Goal: Communication & Community: Participate in discussion

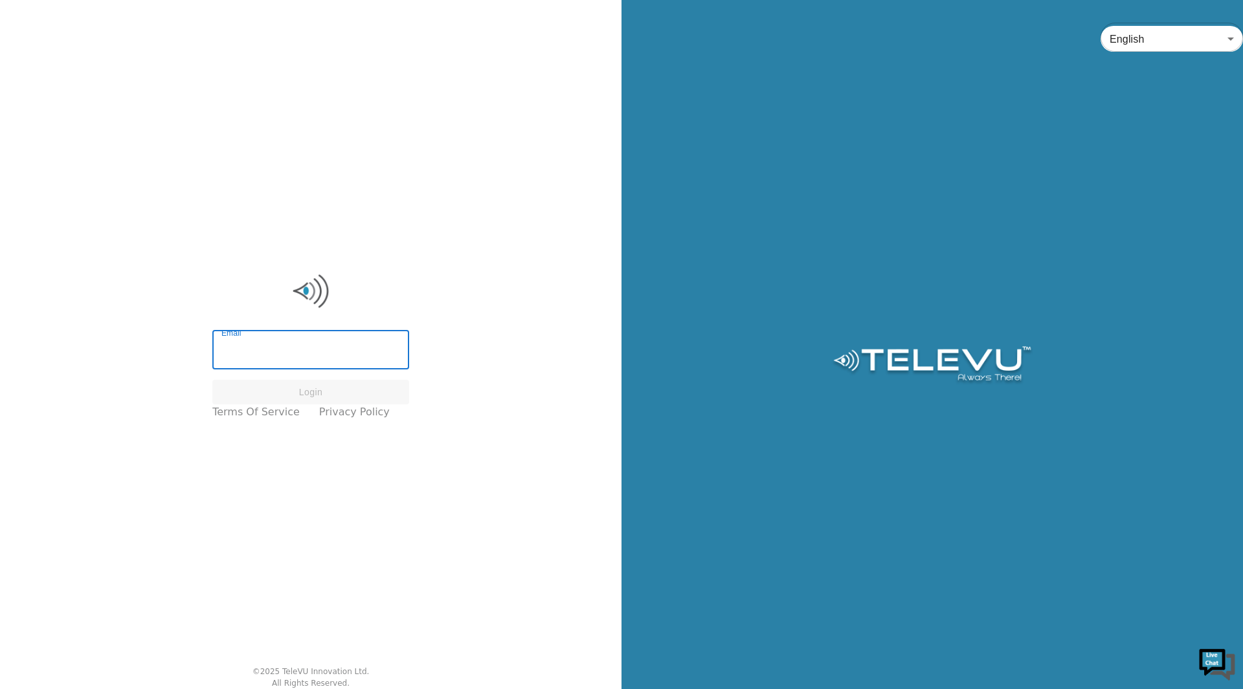
click at [341, 362] on input "Email" at bounding box center [310, 351] width 197 height 36
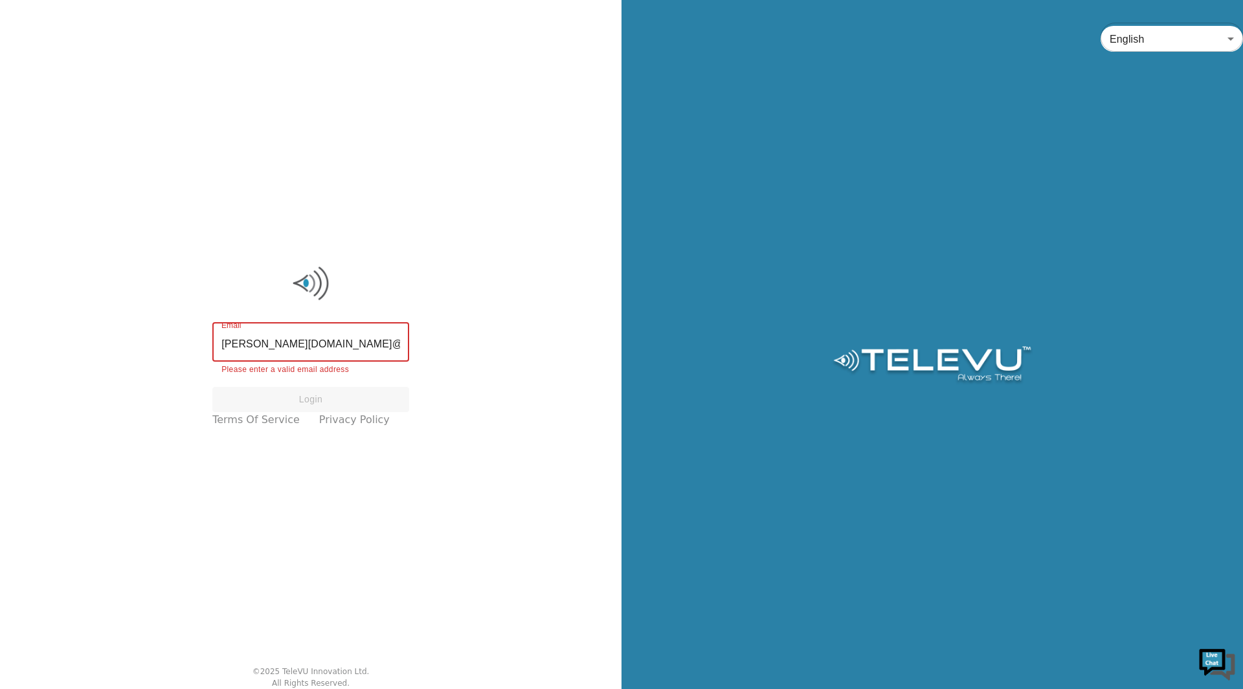
type input "shannon.law@uhn.ac"
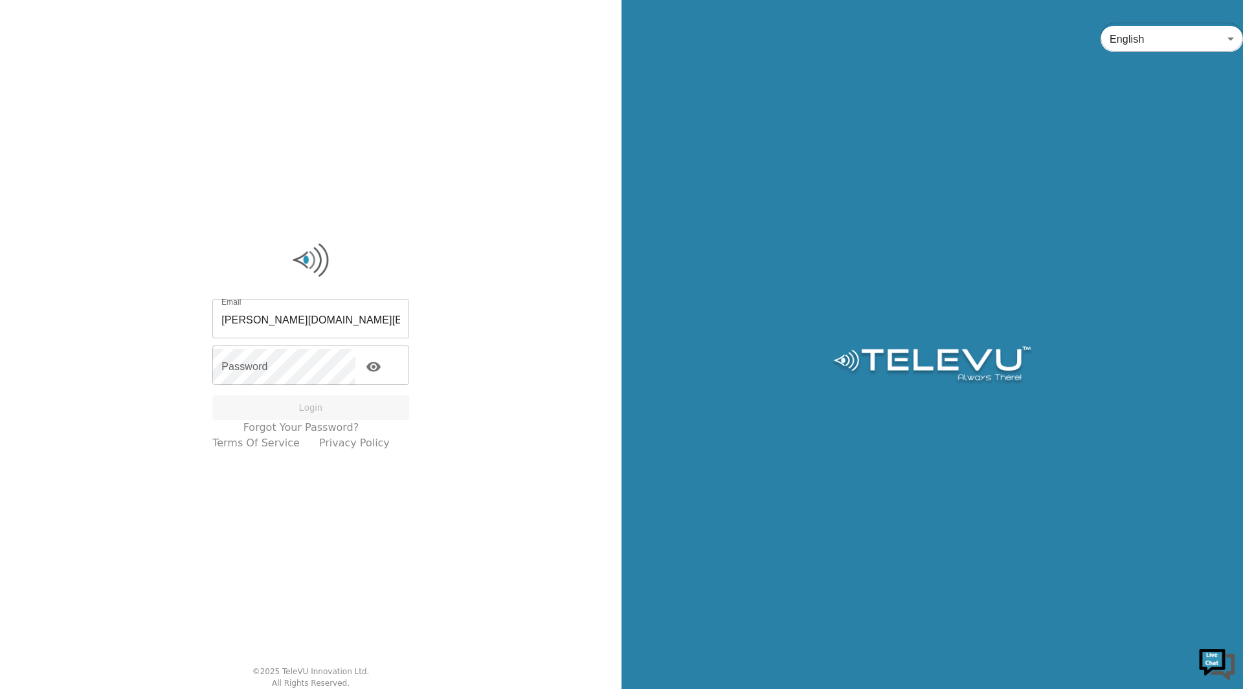
click at [345, 335] on input "shannon.law@uhn.ac" at bounding box center [310, 320] width 197 height 36
type input "shannon.law@uhn.ca"
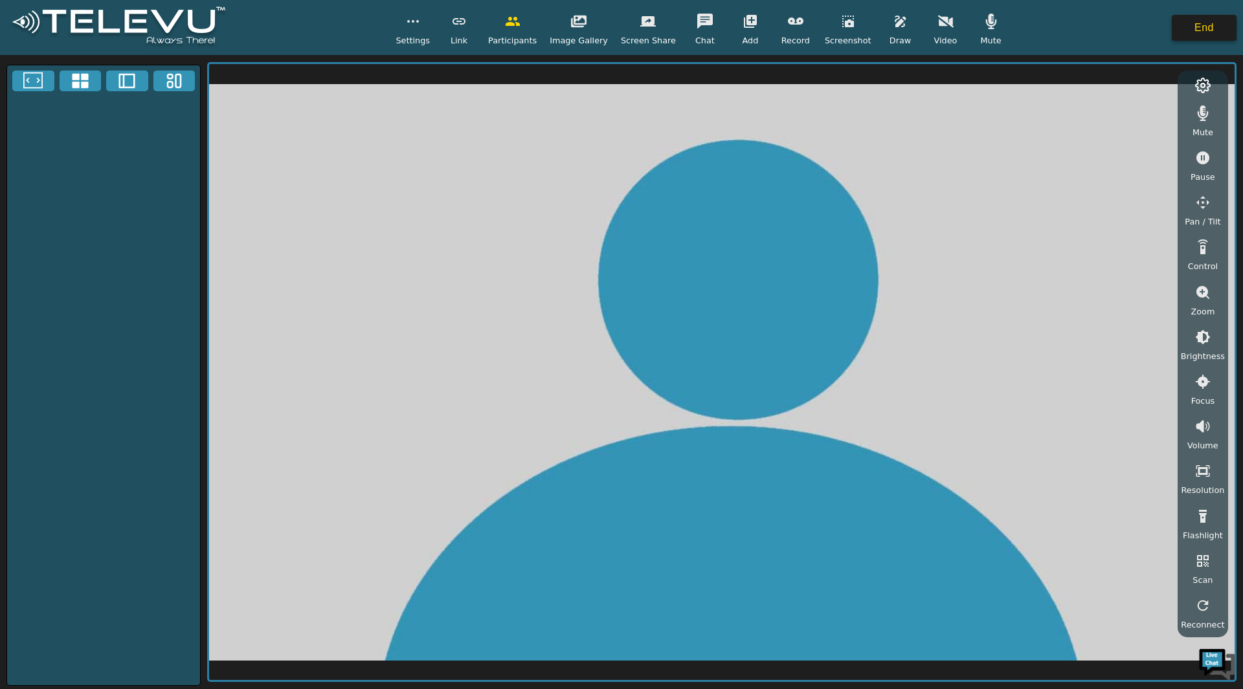
click at [1212, 30] on button "End" at bounding box center [1204, 28] width 65 height 26
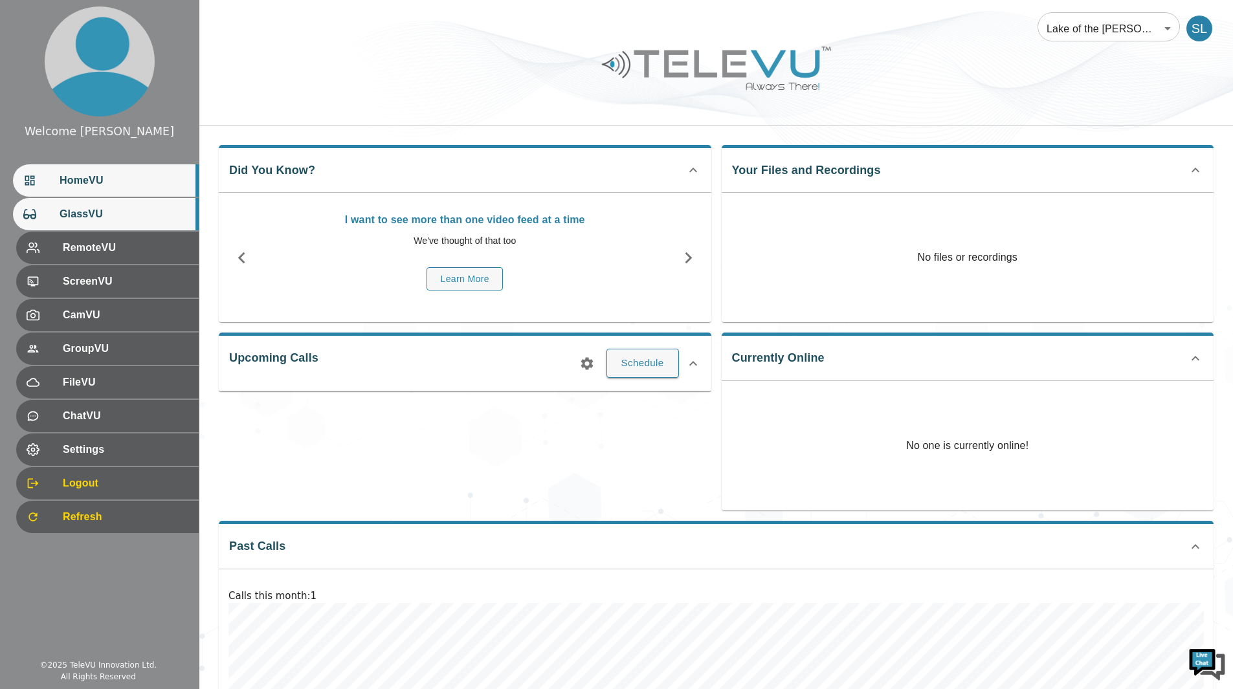
click at [137, 216] on span "GlassVU" at bounding box center [124, 214] width 129 height 16
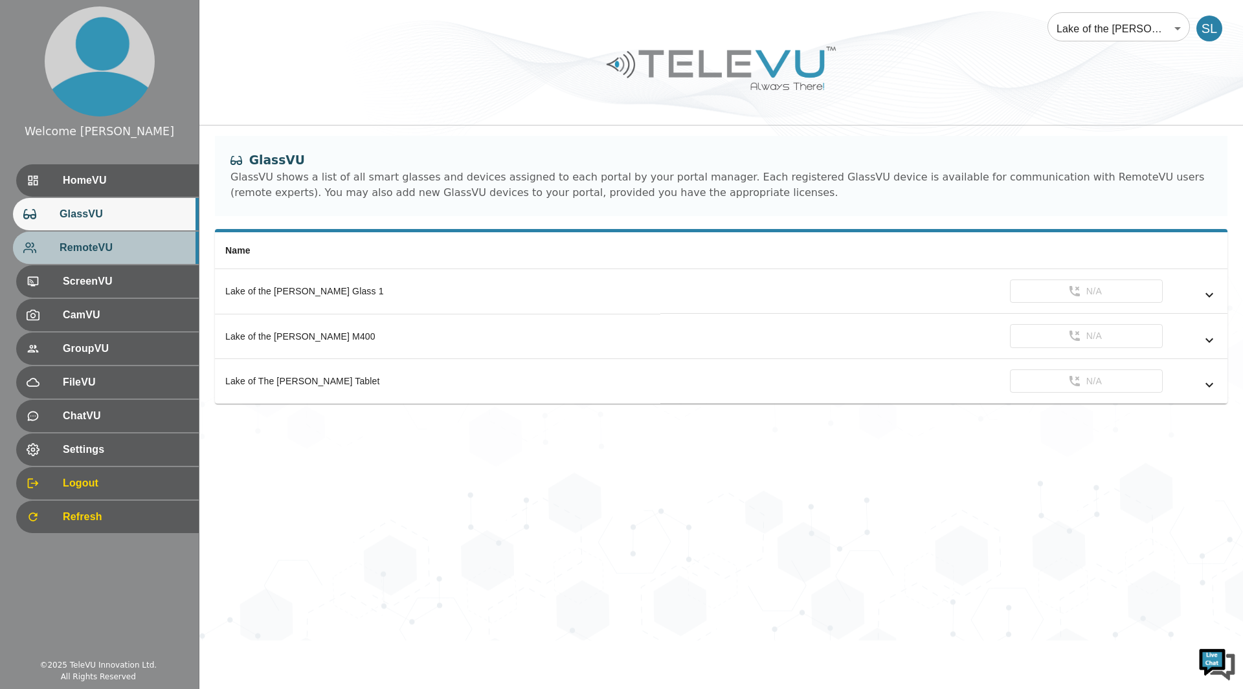
click at [117, 254] on span "RemoteVU" at bounding box center [124, 248] width 129 height 16
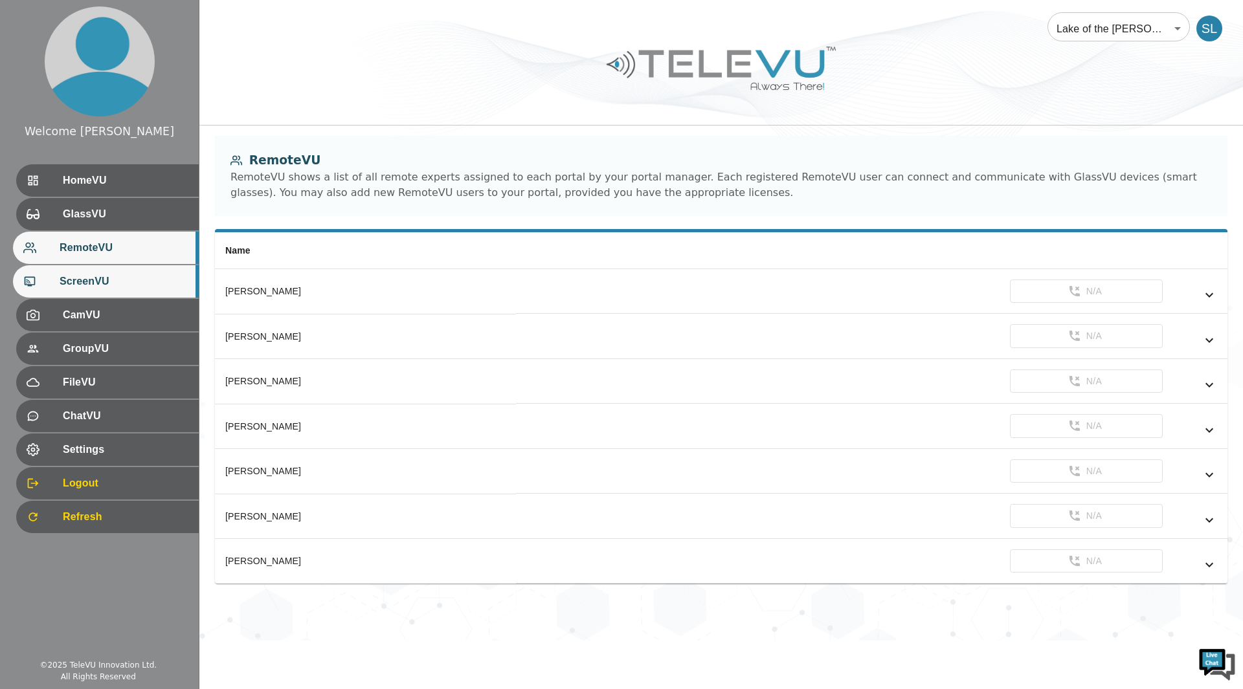
click at [121, 288] on span "ScreenVU" at bounding box center [124, 282] width 129 height 16
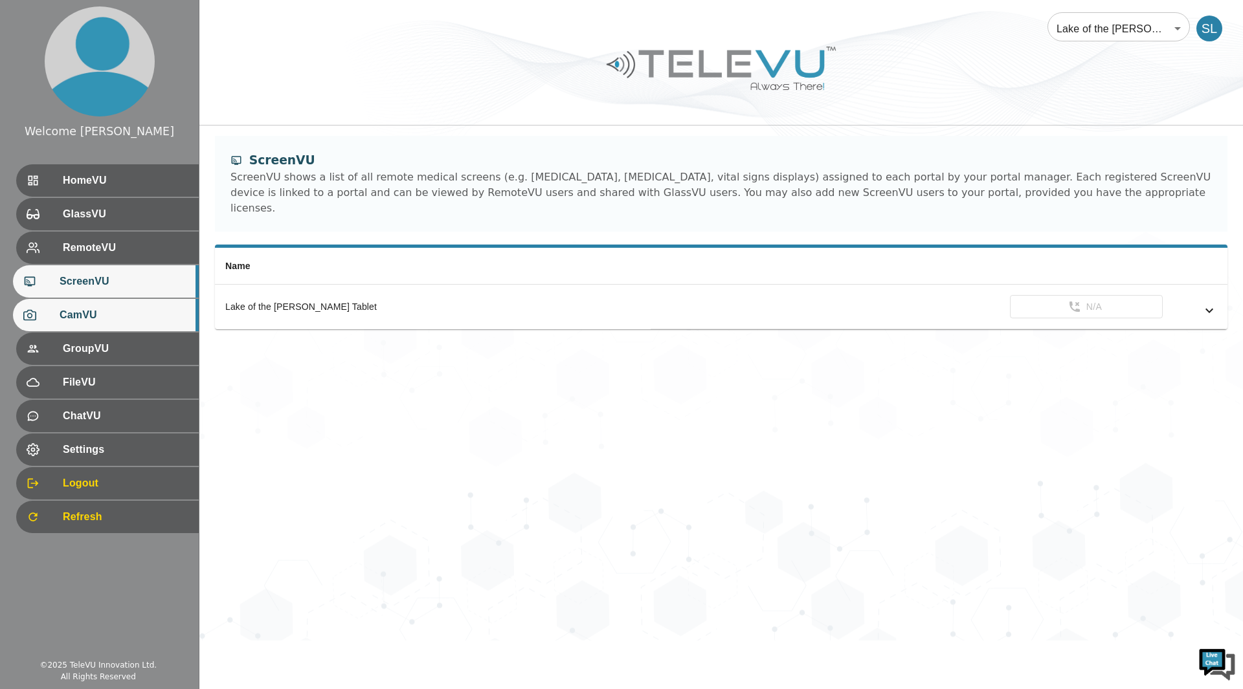
click at [119, 321] on span "CamVU" at bounding box center [124, 315] width 129 height 16
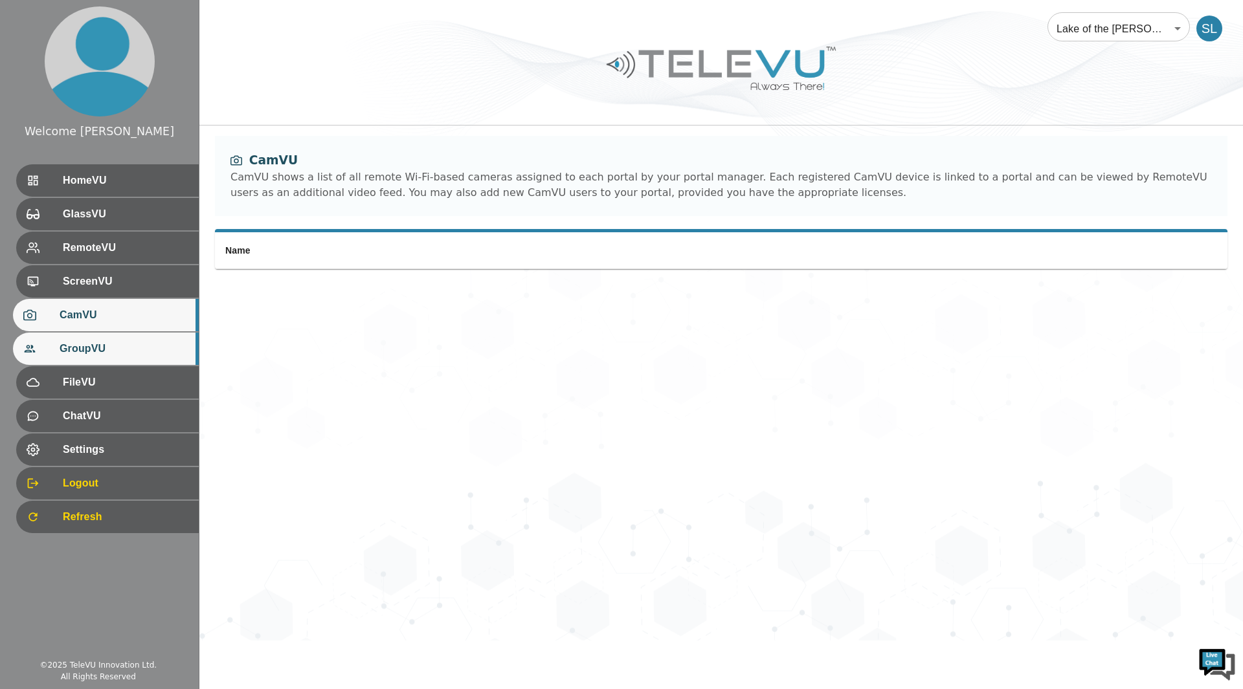
click at [116, 342] on span "GroupVU" at bounding box center [124, 349] width 129 height 16
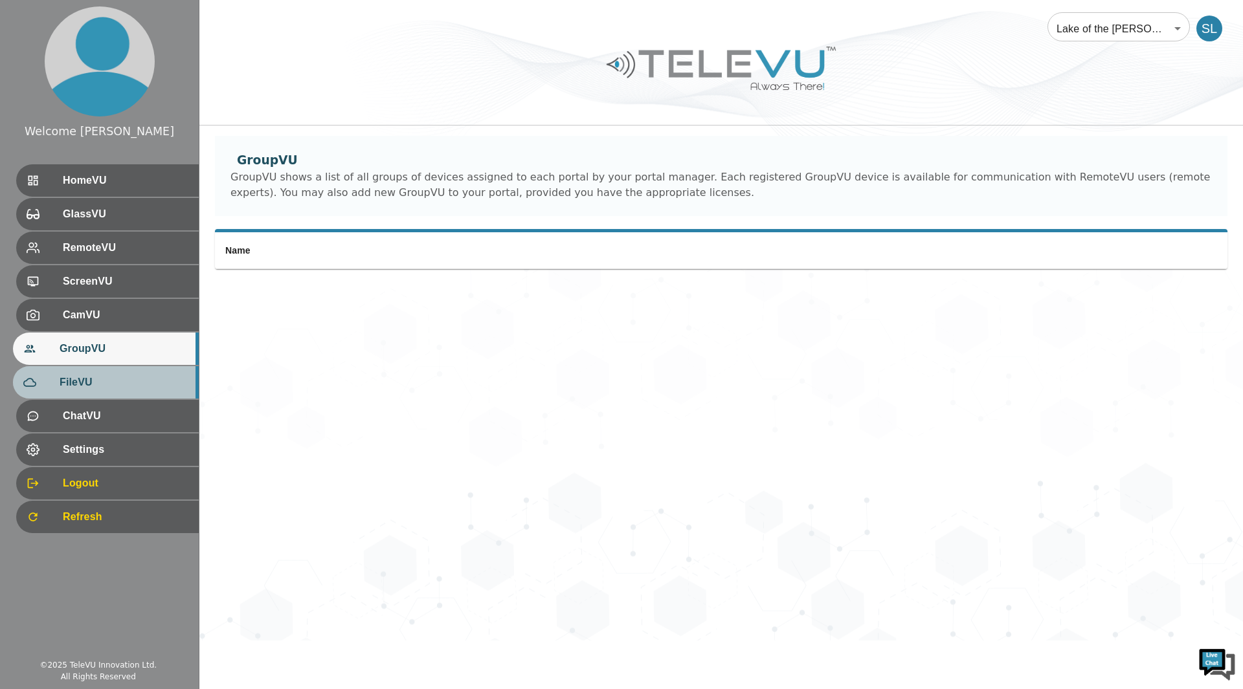
click at [107, 366] on div "FileVU" at bounding box center [106, 382] width 186 height 32
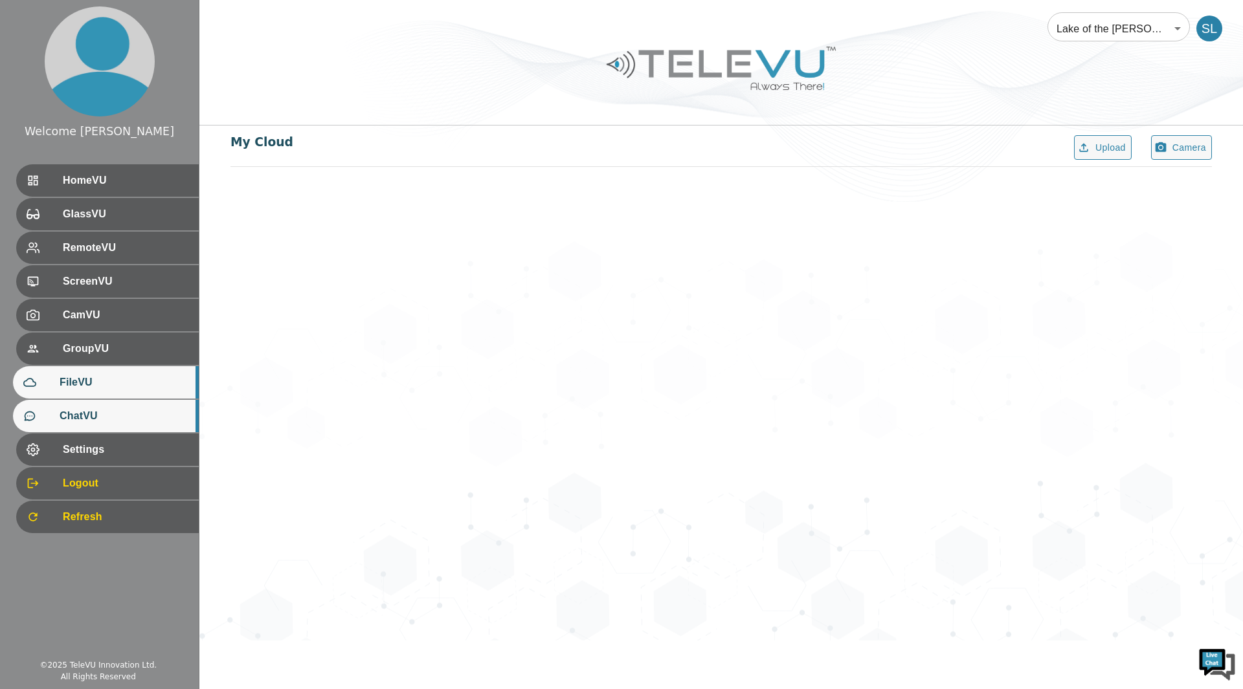
click at [103, 410] on span "ChatVU" at bounding box center [124, 416] width 129 height 16
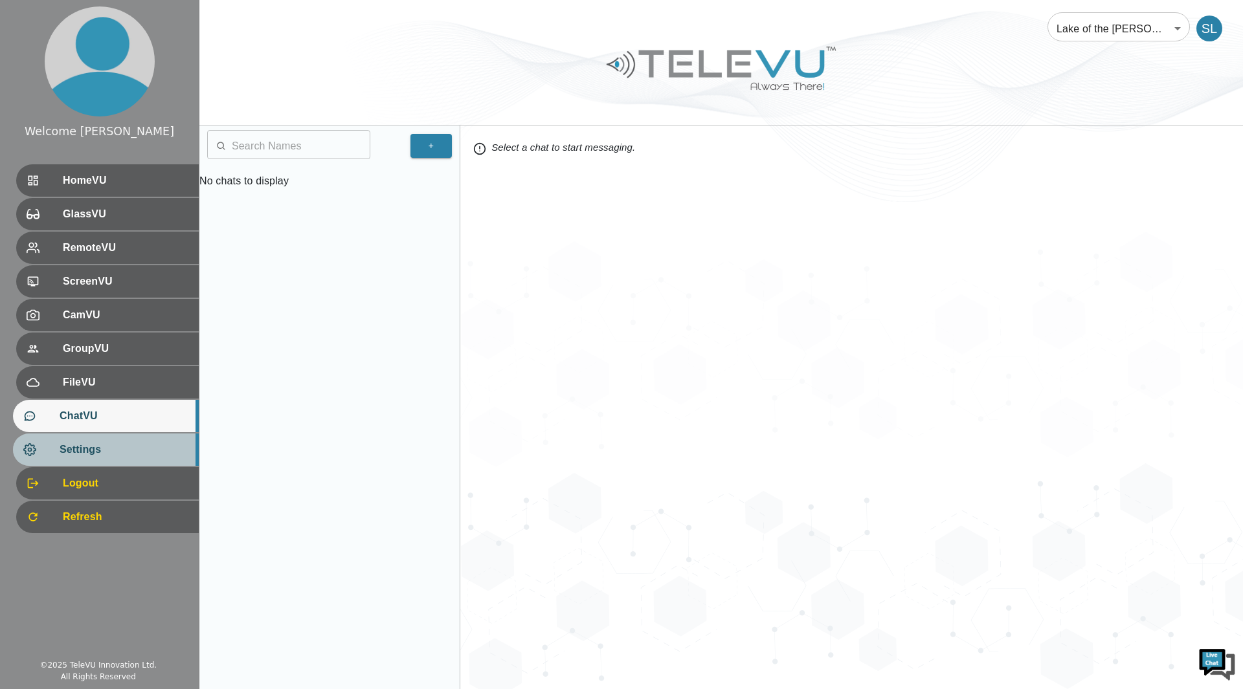
click at [100, 454] on span "Settings" at bounding box center [124, 450] width 129 height 16
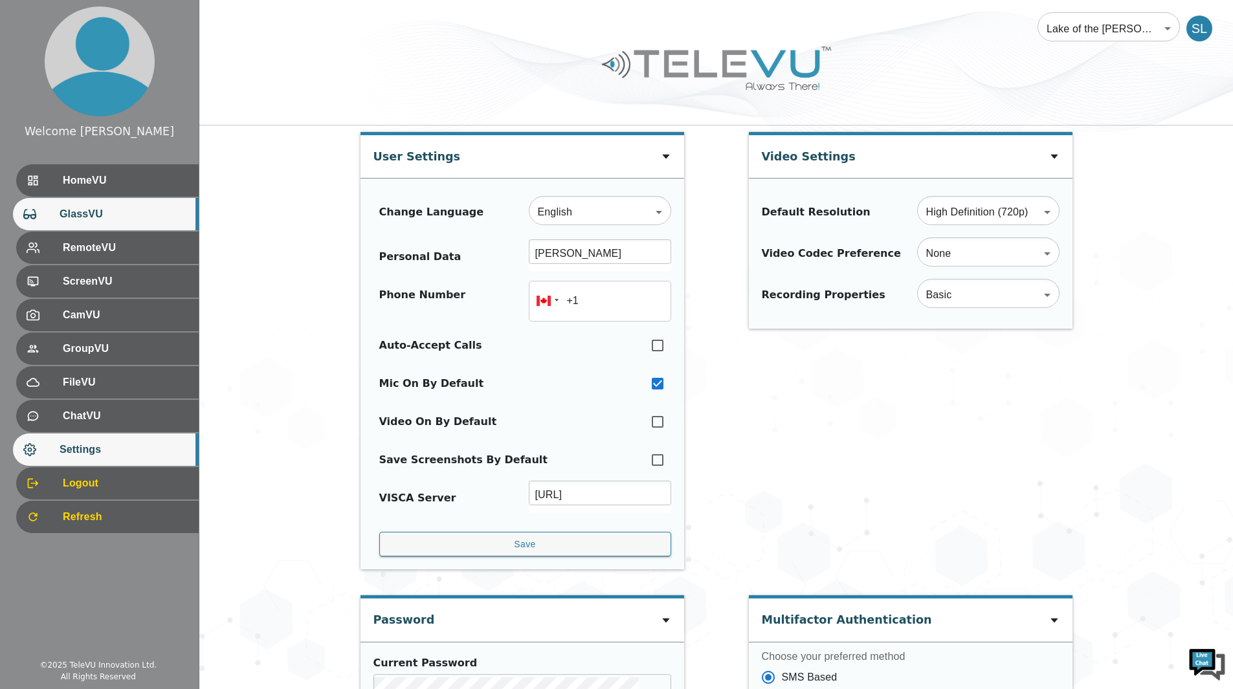
click at [106, 206] on div "GlassVU" at bounding box center [106, 214] width 186 height 32
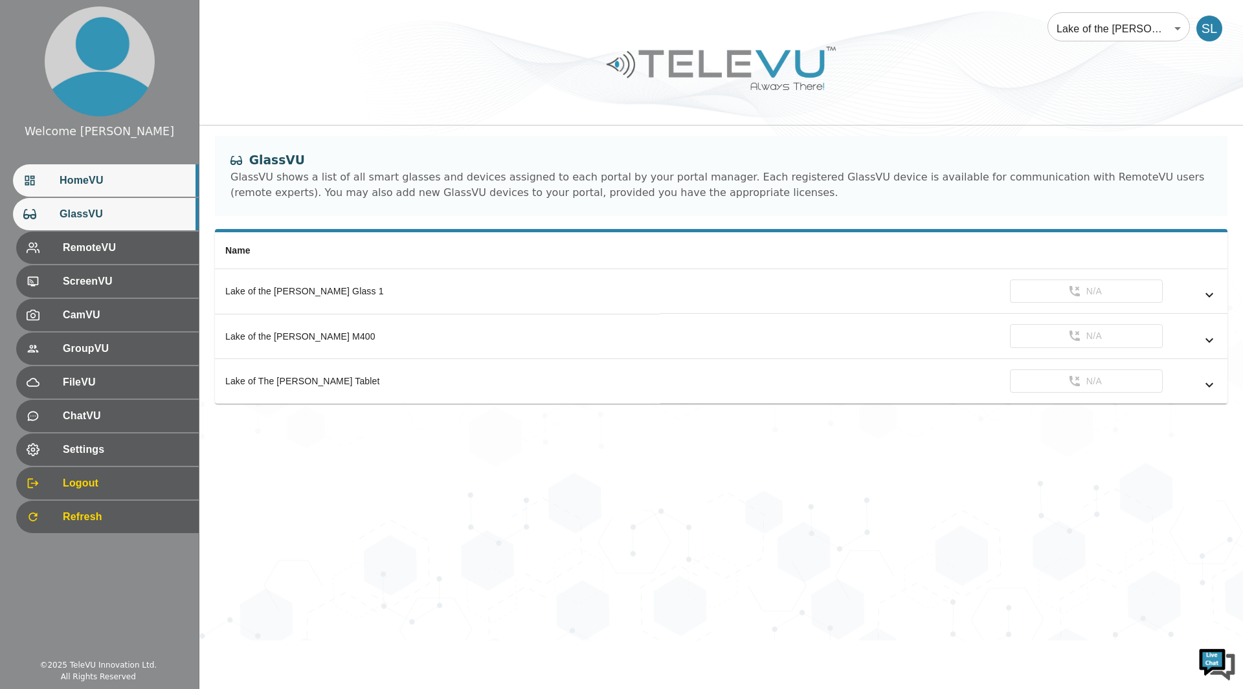
click at [107, 182] on span "HomeVU" at bounding box center [124, 181] width 129 height 16
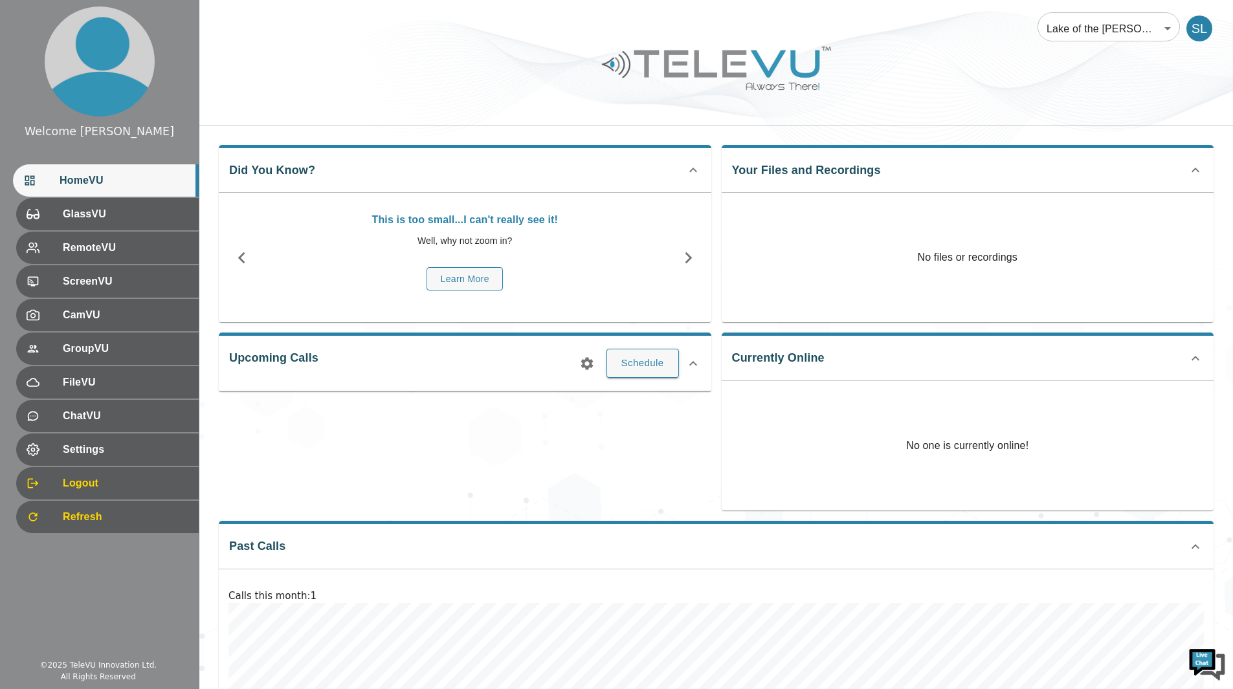
click at [1179, 22] on body "Welcome Shannon HomeVU GlassVU RemoteVU ScreenVU CamVU GroupVU FileVU ChatVU Se…" at bounding box center [616, 411] width 1233 height 823
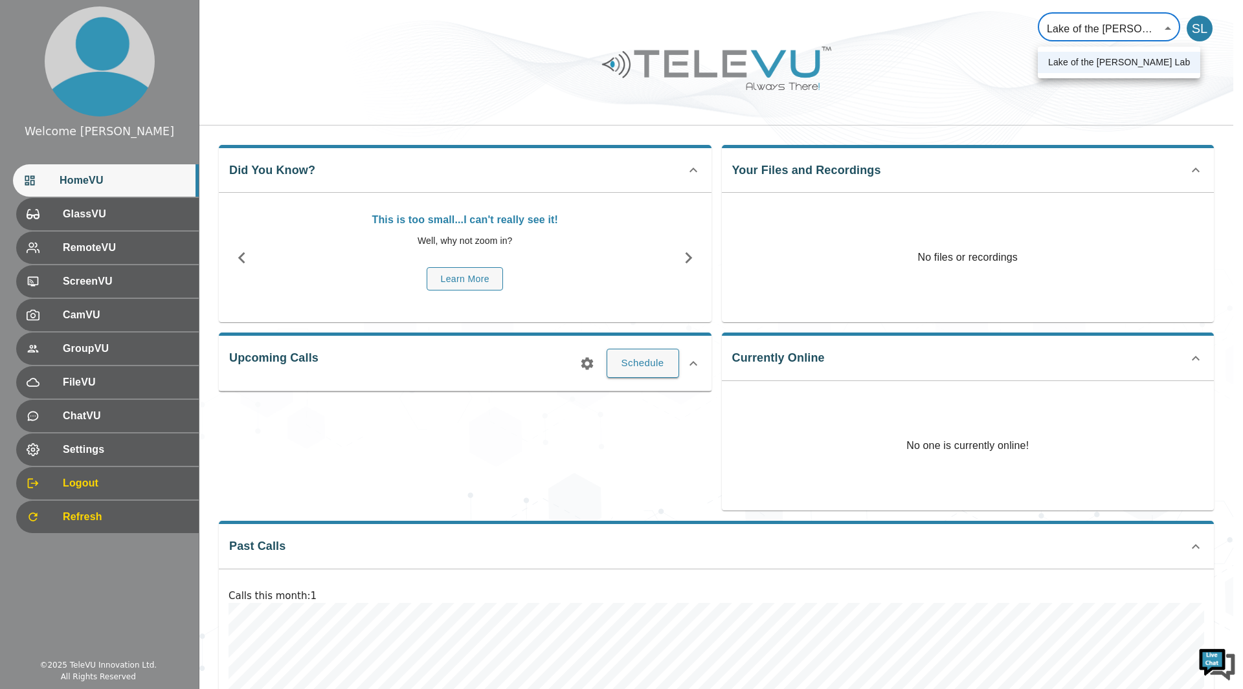
click at [1159, 26] on div at bounding box center [621, 344] width 1243 height 689
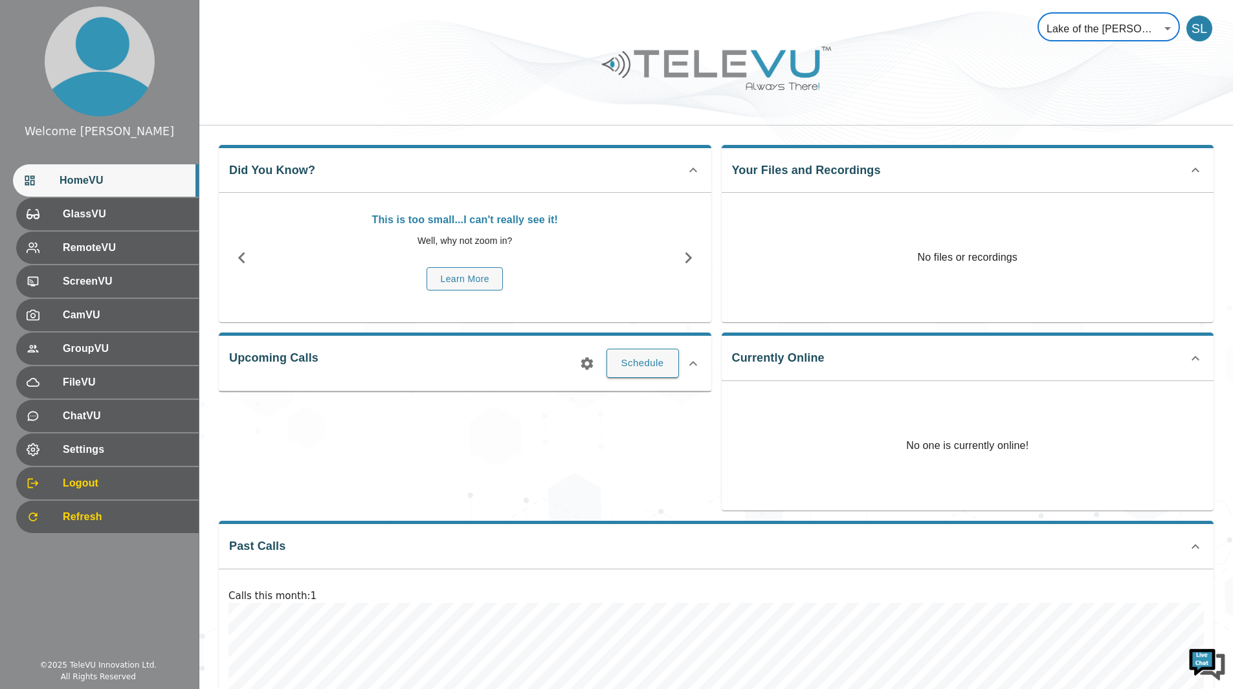
click at [1002, 454] on p "No one is currently online!" at bounding box center [967, 445] width 122 height 129
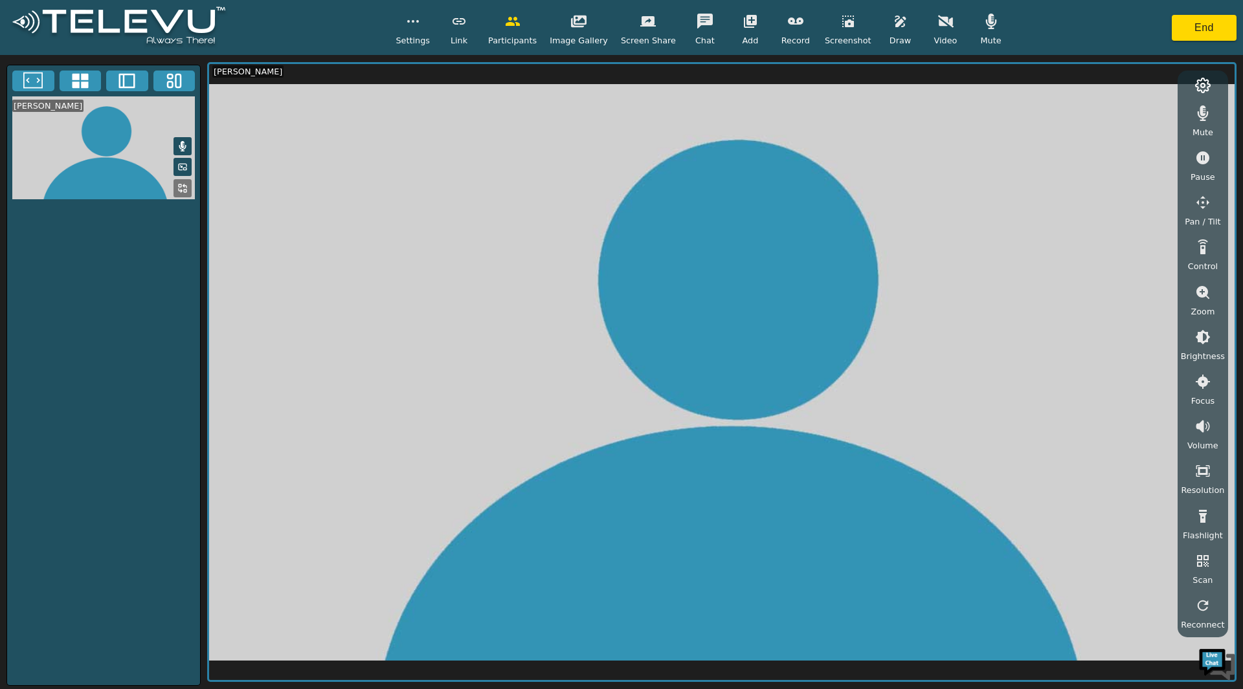
click at [78, 76] on icon at bounding box center [80, 81] width 16 height 15
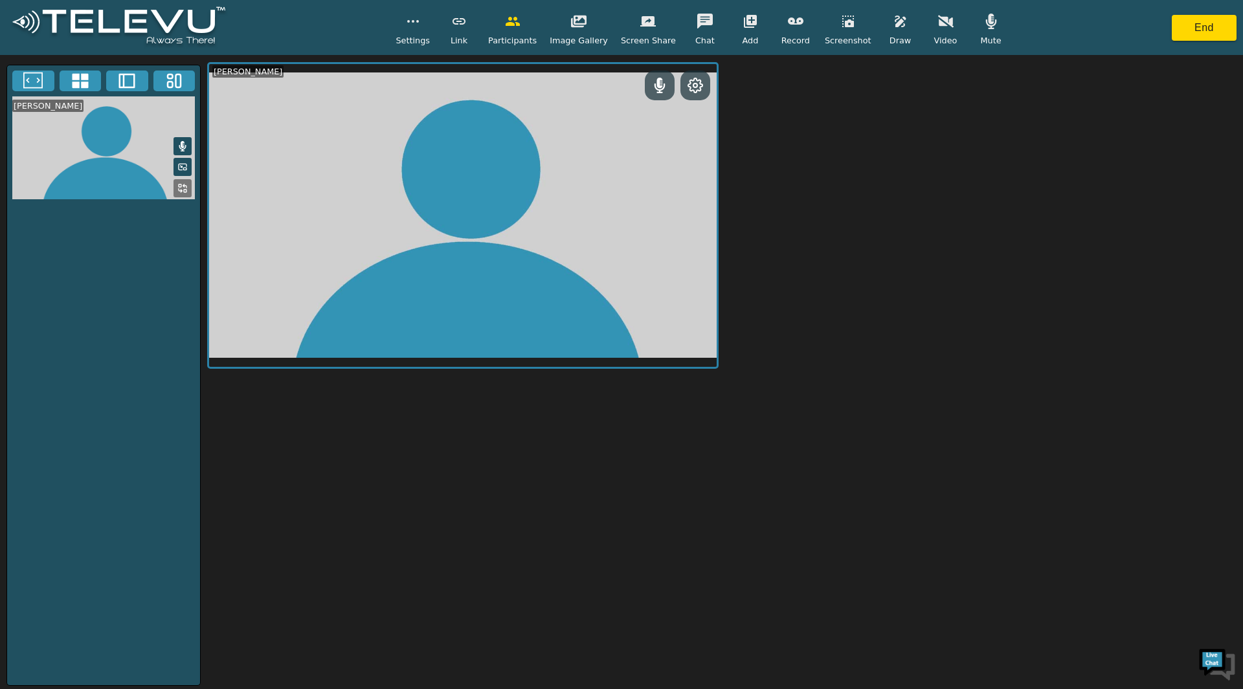
click at [78, 76] on icon at bounding box center [80, 81] width 16 height 15
click at [45, 82] on button at bounding box center [33, 81] width 42 height 21
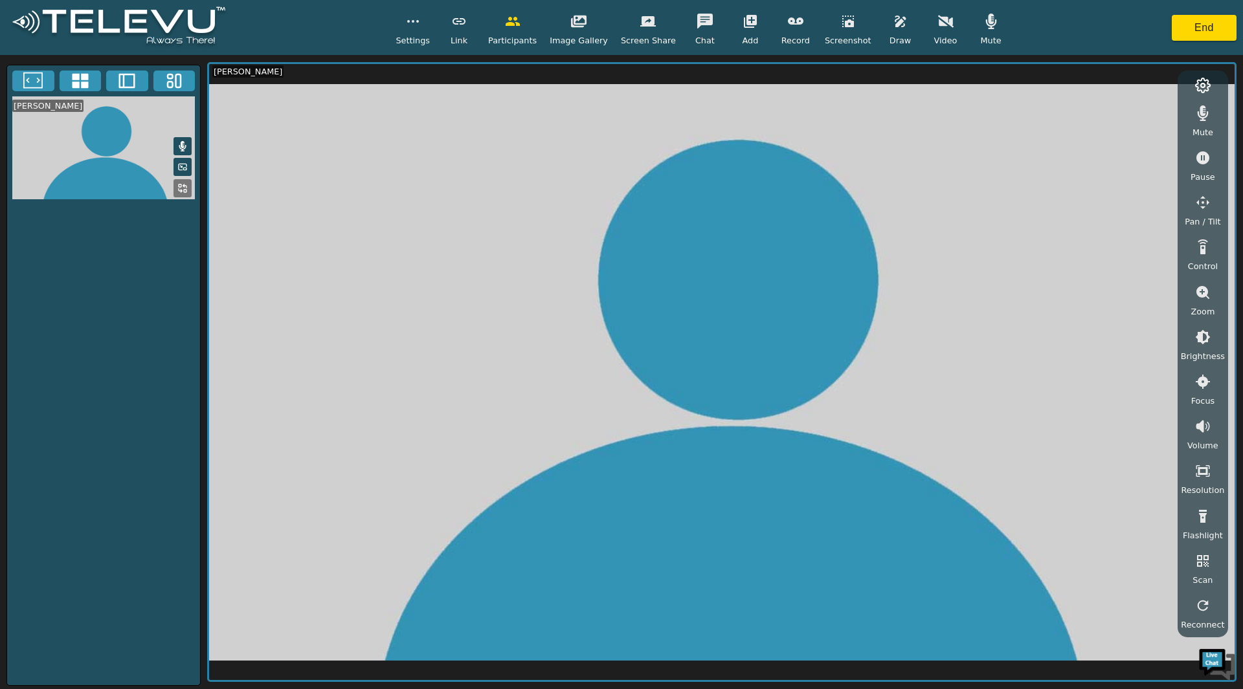
click at [478, 213] on video at bounding box center [721, 372] width 1025 height 617
click at [529, 28] on button "button" at bounding box center [512, 21] width 32 height 26
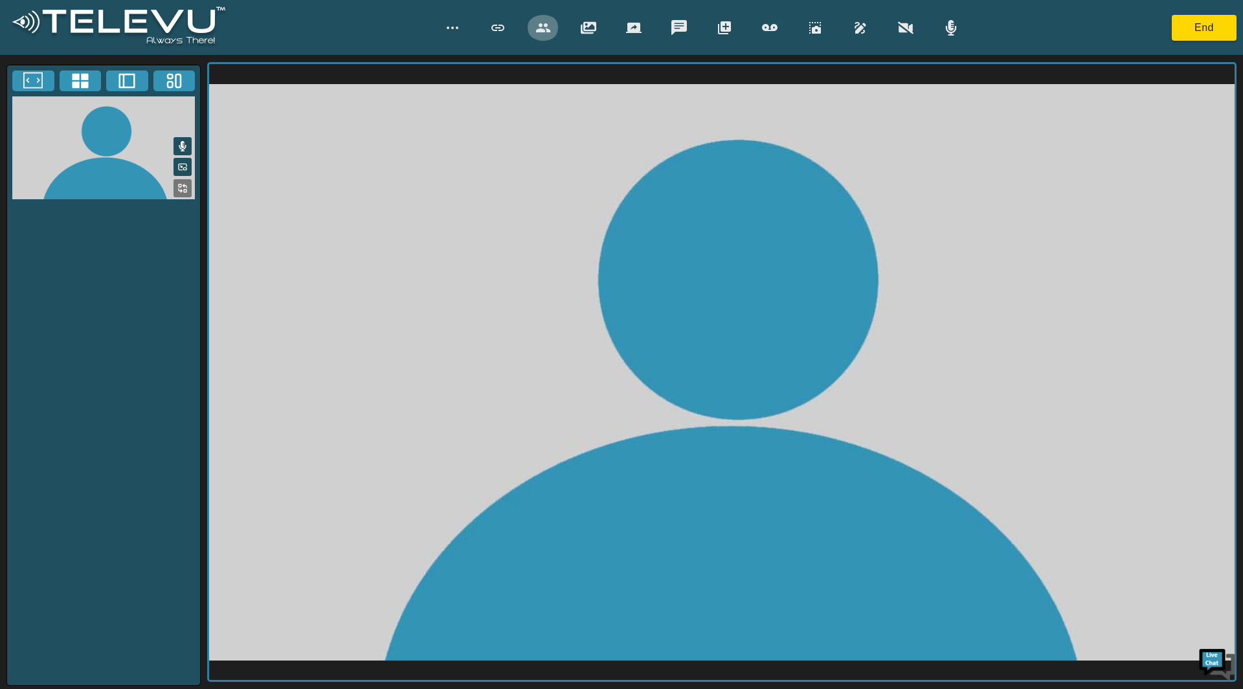
click at [535, 22] on icon "button" at bounding box center [543, 28] width 16 height 16
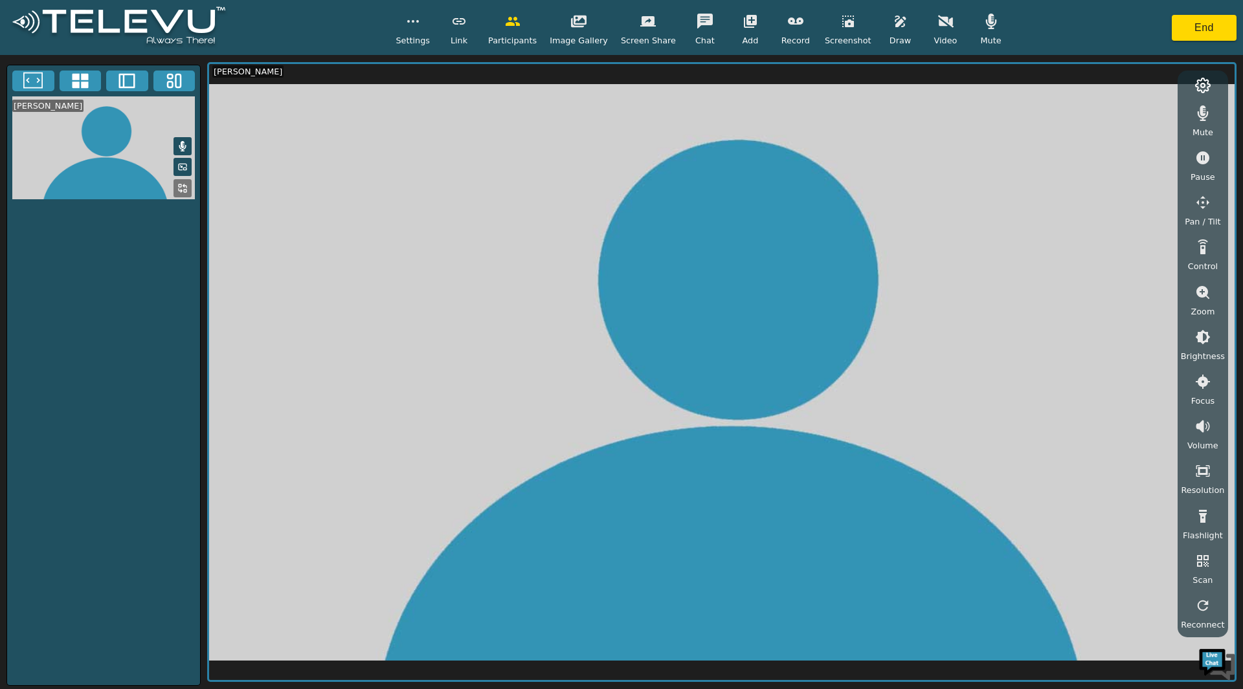
click at [520, 23] on icon "button" at bounding box center [513, 21] width 14 height 9
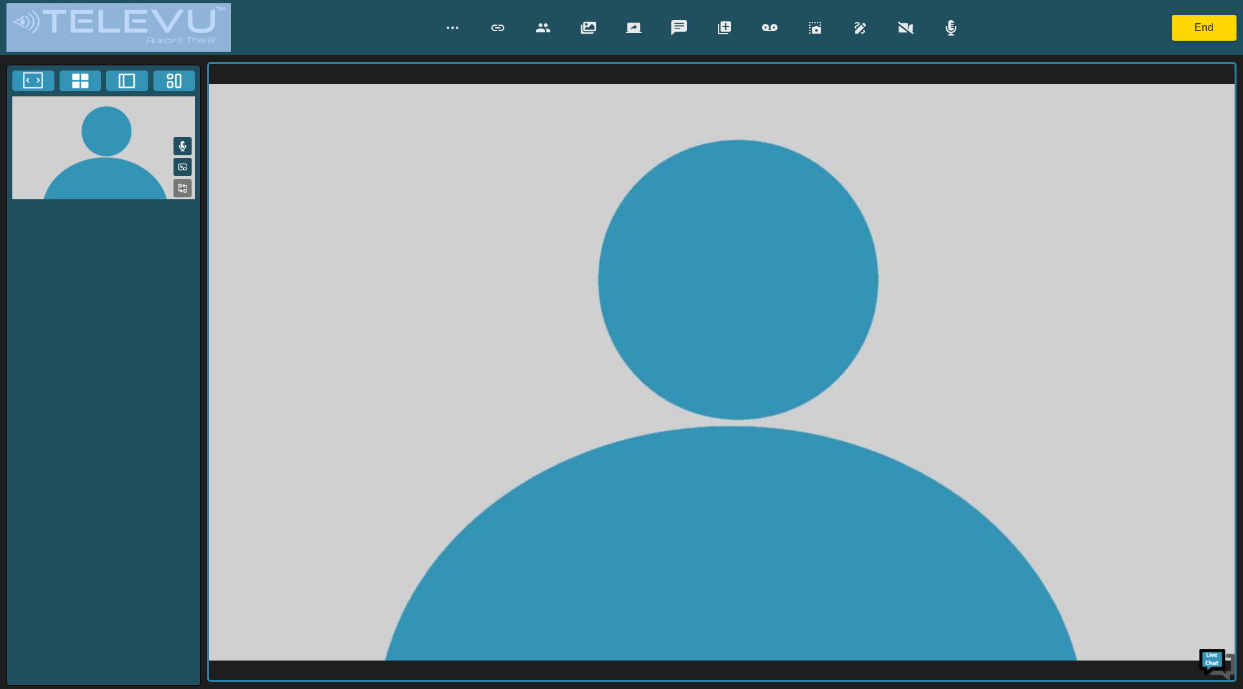
click at [526, 23] on div at bounding box center [701, 28] width 531 height 26
click at [547, 27] on icon "button" at bounding box center [543, 28] width 16 height 16
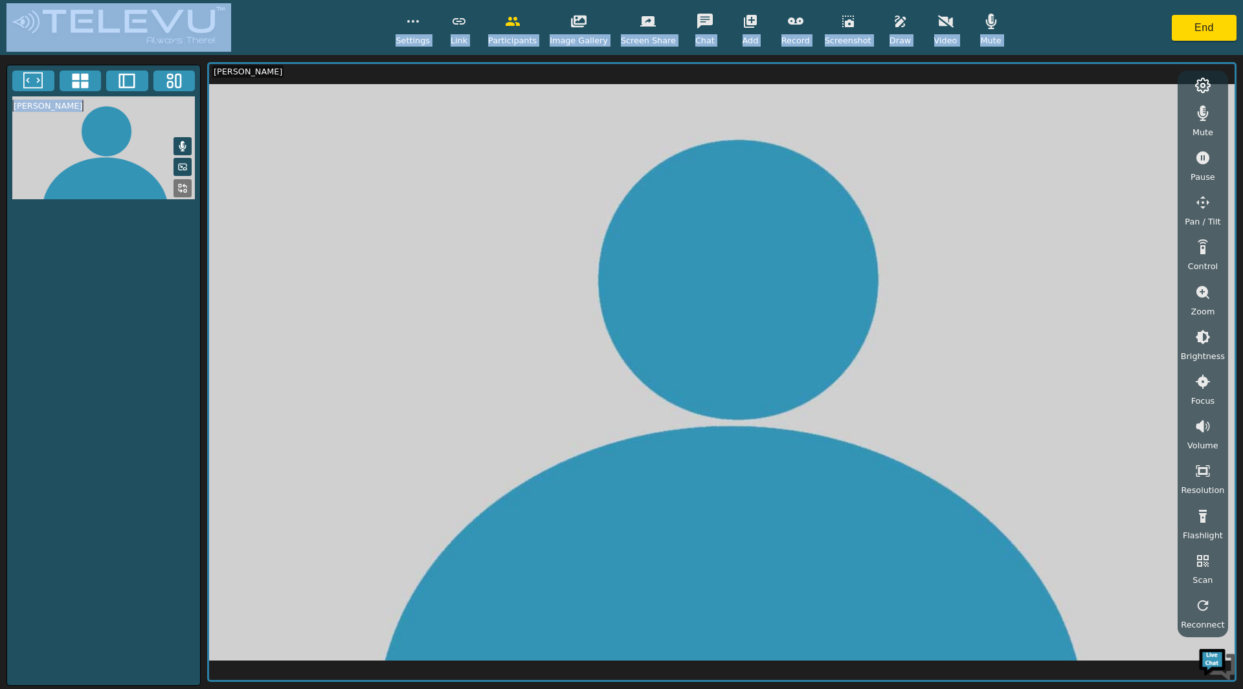
click at [586, 118] on video at bounding box center [721, 372] width 1025 height 617
click at [550, 29] on div "Settings Link Participants Image Gallery Screen Share Chat Add Record Screensho…" at bounding box center [700, 27] width 611 height 38
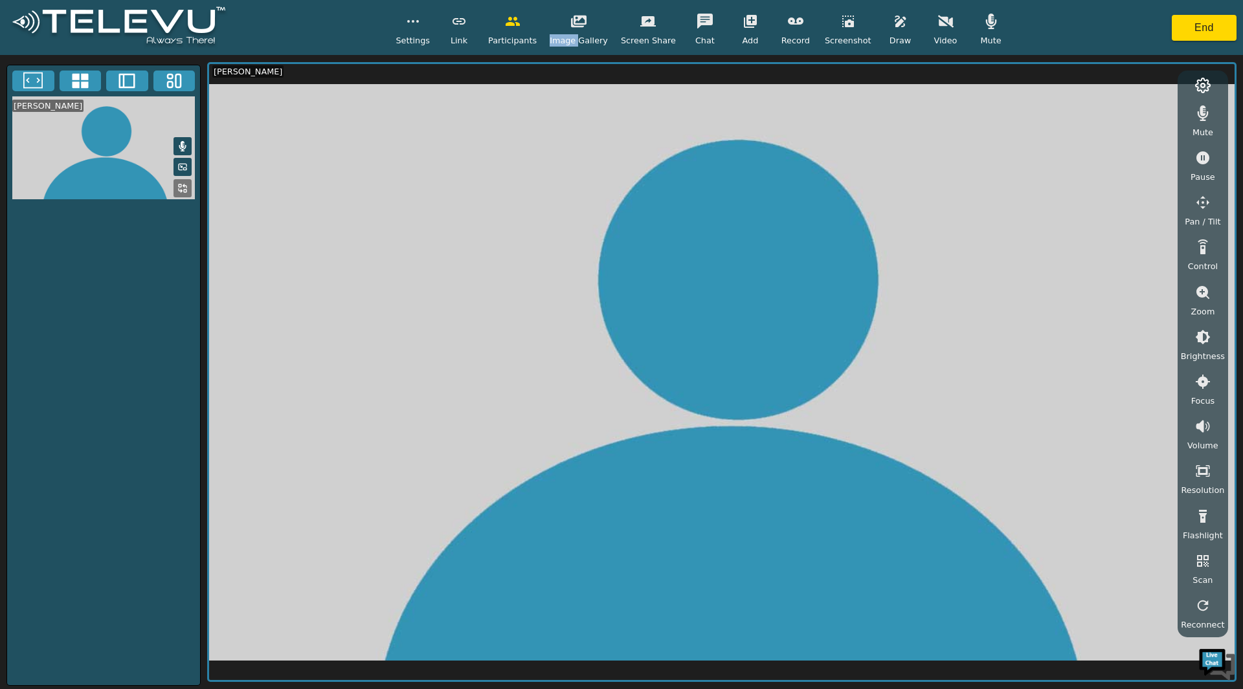
click at [550, 29] on div "Settings Link Participants Image Gallery Screen Share Chat Add Record Screensho…" at bounding box center [700, 27] width 611 height 38
click at [555, 45] on div "Settings Link Participants Image Gallery Screen Share Chat Add Record Screensho…" at bounding box center [700, 27] width 611 height 38
click at [985, 21] on icon "button" at bounding box center [990, 22] width 11 height 16
click at [1206, 517] on icon "button" at bounding box center [1203, 516] width 8 height 13
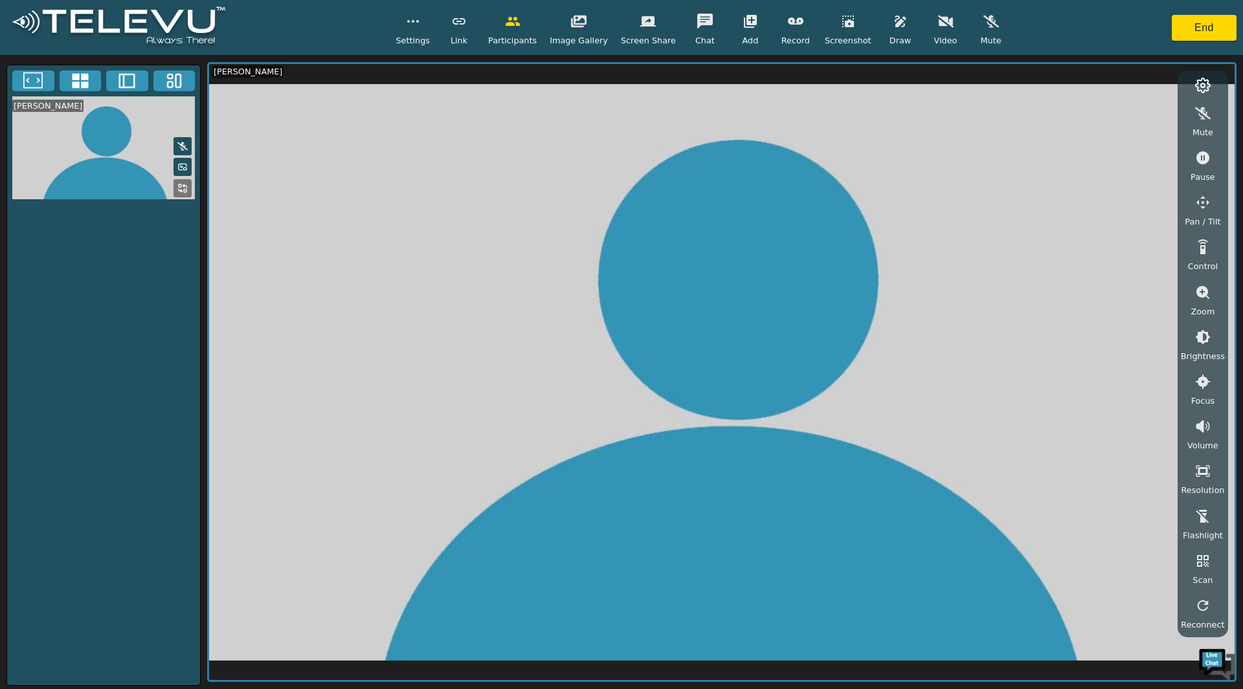
click at [1206, 517] on icon "button" at bounding box center [1203, 517] width 16 height 16
click at [1195, 422] on button "button" at bounding box center [1202, 427] width 32 height 26
click at [1197, 423] on icon "button" at bounding box center [1203, 427] width 16 height 16
click at [1195, 424] on button "button" at bounding box center [1202, 427] width 32 height 26
click at [1201, 474] on icon "button" at bounding box center [1203, 471] width 12 height 12
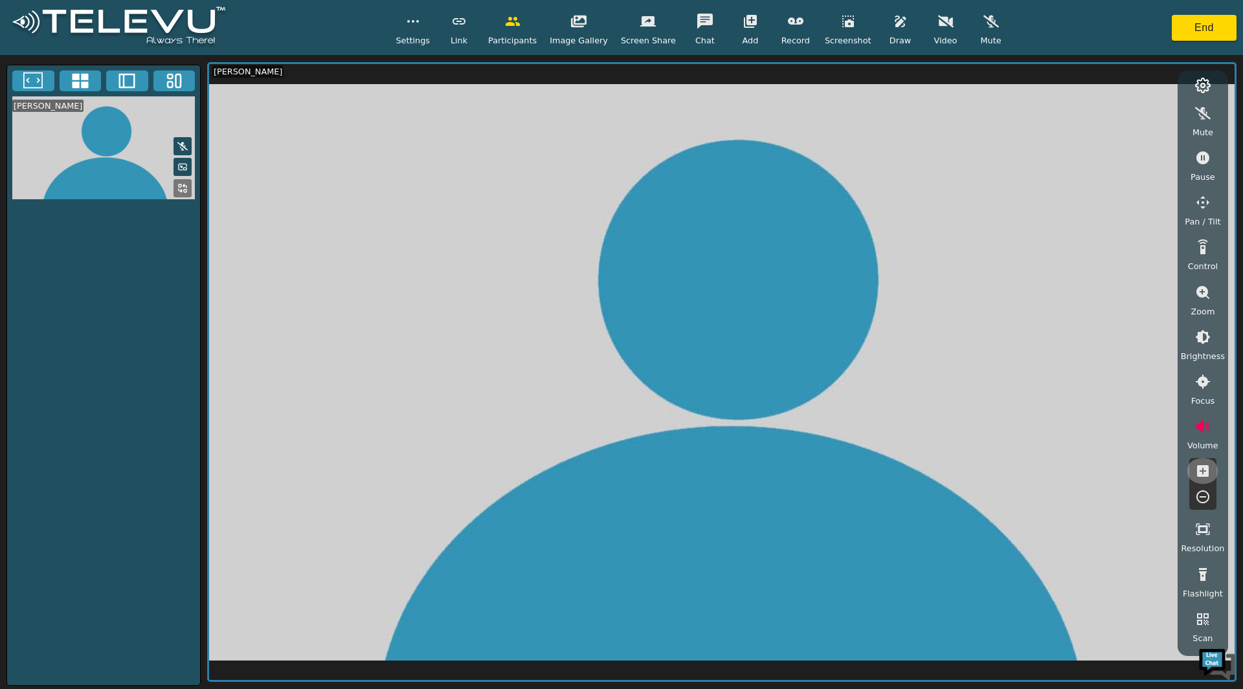
click at [1201, 474] on icon "button" at bounding box center [1203, 471] width 12 height 12
click at [1197, 426] on icon "button" at bounding box center [1202, 427] width 14 height 12
click at [755, 399] on video at bounding box center [721, 372] width 1025 height 617
click at [340, 266] on video at bounding box center [721, 372] width 1025 height 617
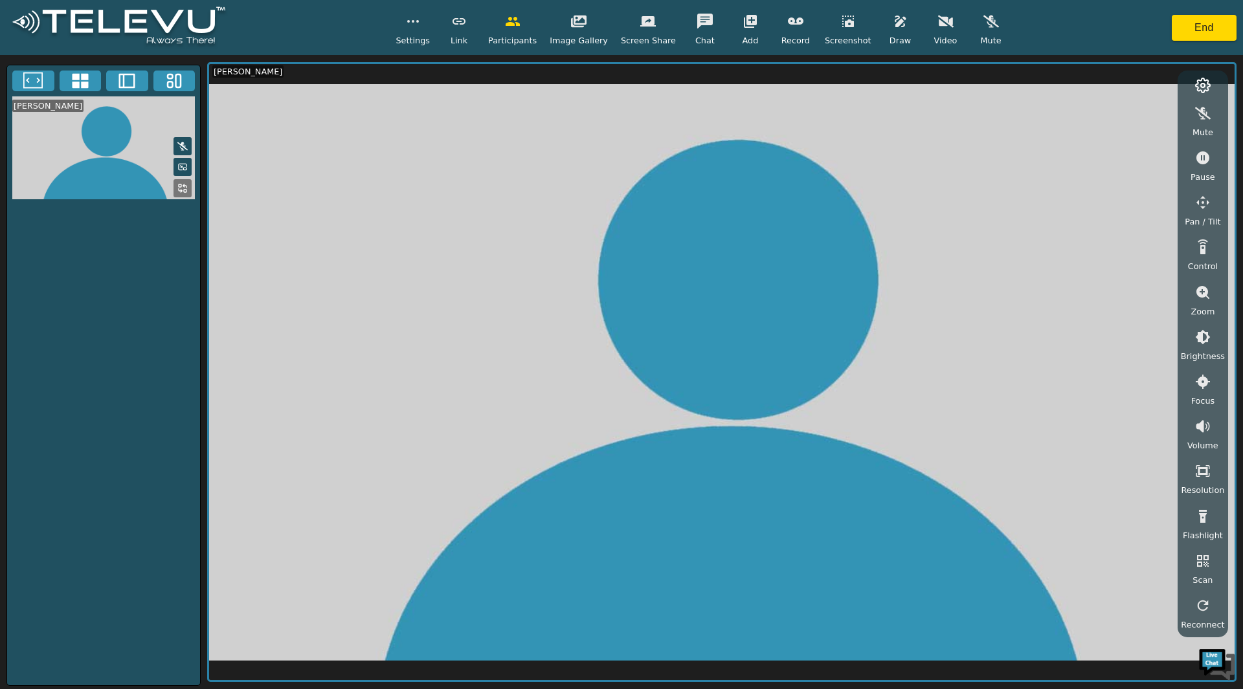
click at [467, 28] on icon "button" at bounding box center [459, 22] width 16 height 16
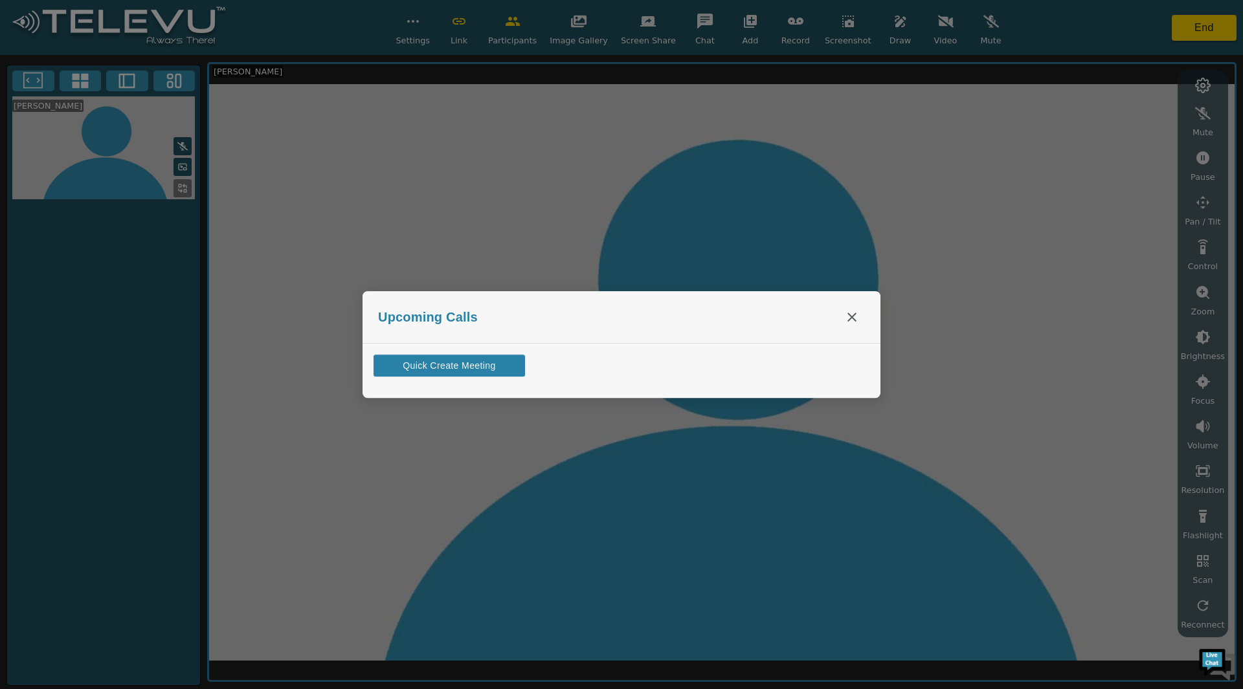
click at [483, 374] on button "Quick Create Meeting" at bounding box center [449, 366] width 153 height 24
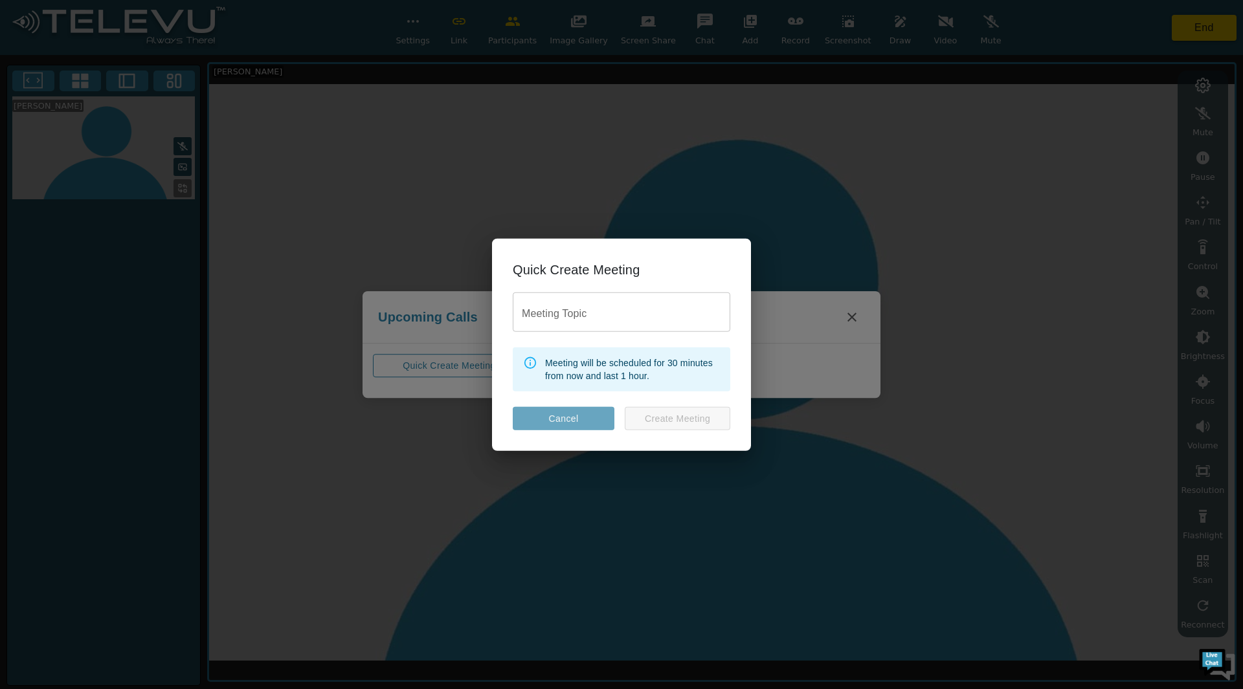
click at [579, 418] on button "Cancel" at bounding box center [564, 418] width 102 height 24
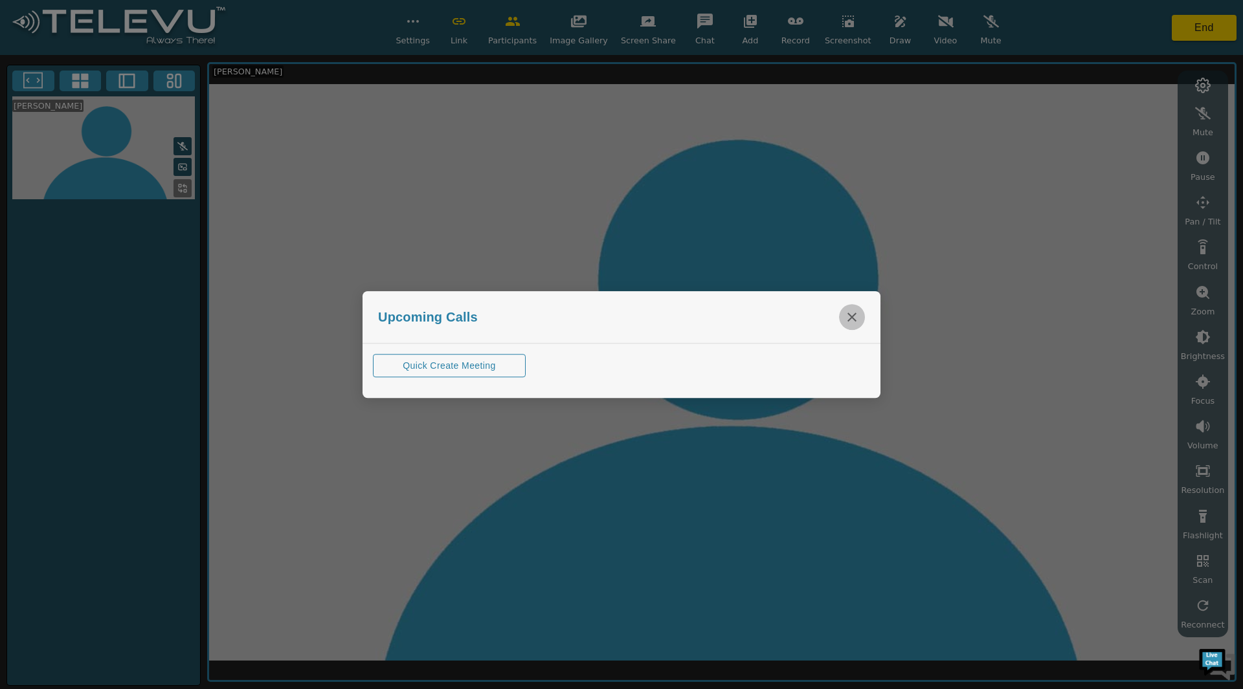
click at [846, 326] on button "close" at bounding box center [852, 317] width 26 height 26
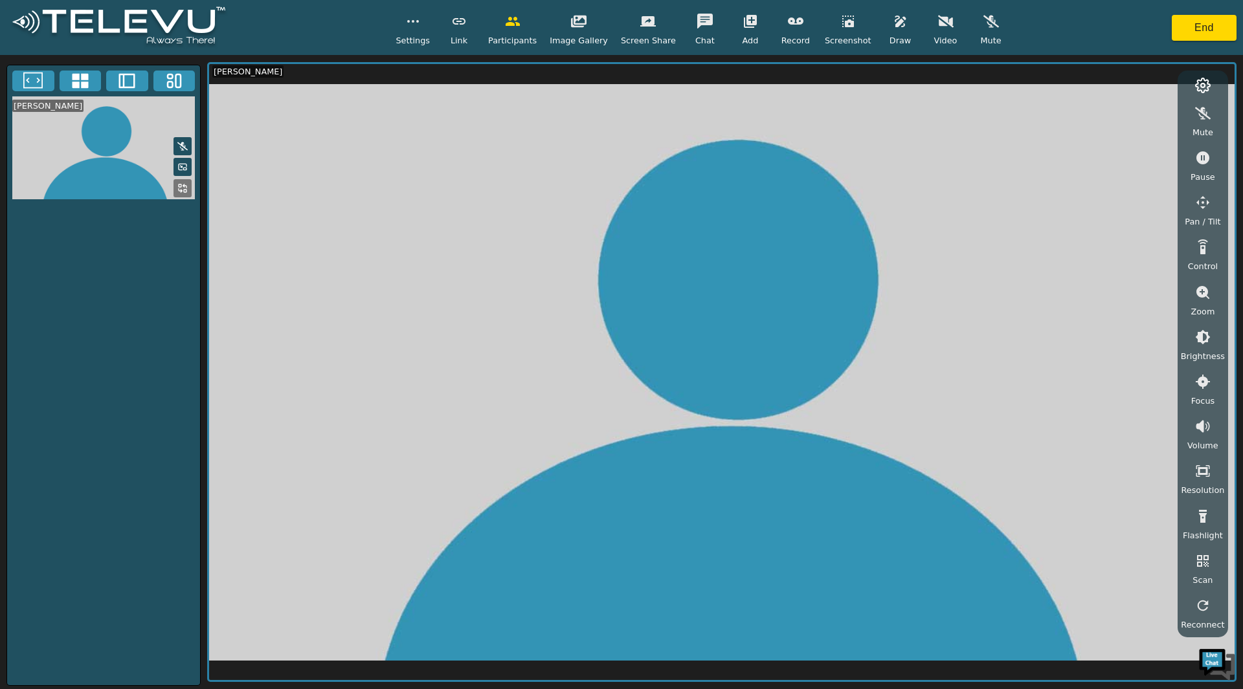
click at [36, 16] on img at bounding box center [118, 27] width 225 height 49
click at [109, 16] on img at bounding box center [118, 27] width 225 height 49
click at [1201, 33] on button "End" at bounding box center [1204, 28] width 65 height 26
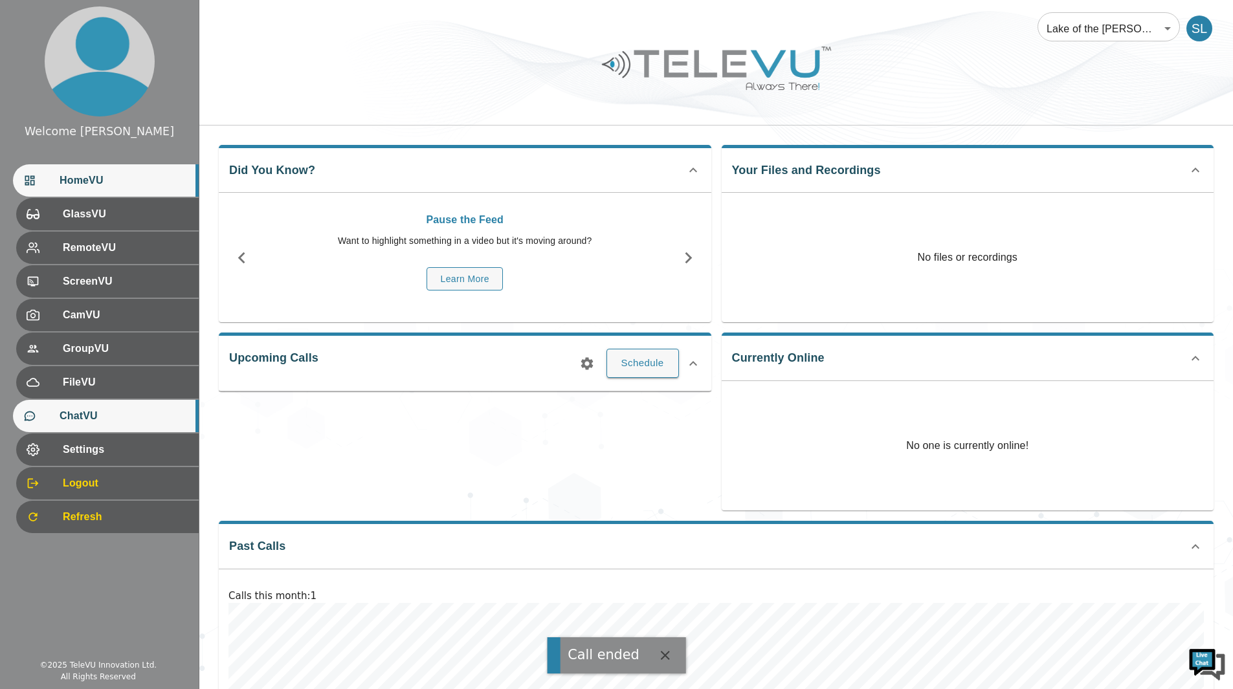
click at [96, 431] on div "ChatVU" at bounding box center [106, 416] width 186 height 32
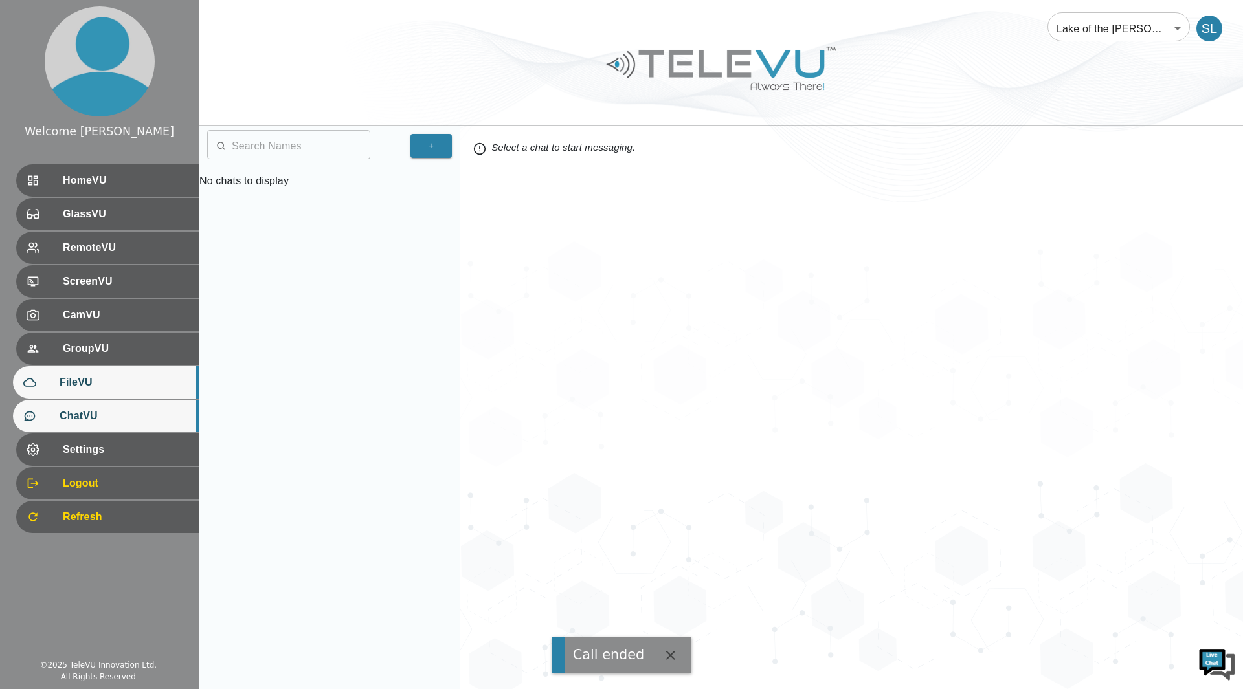
click at [106, 377] on span "FileVU" at bounding box center [124, 383] width 129 height 16
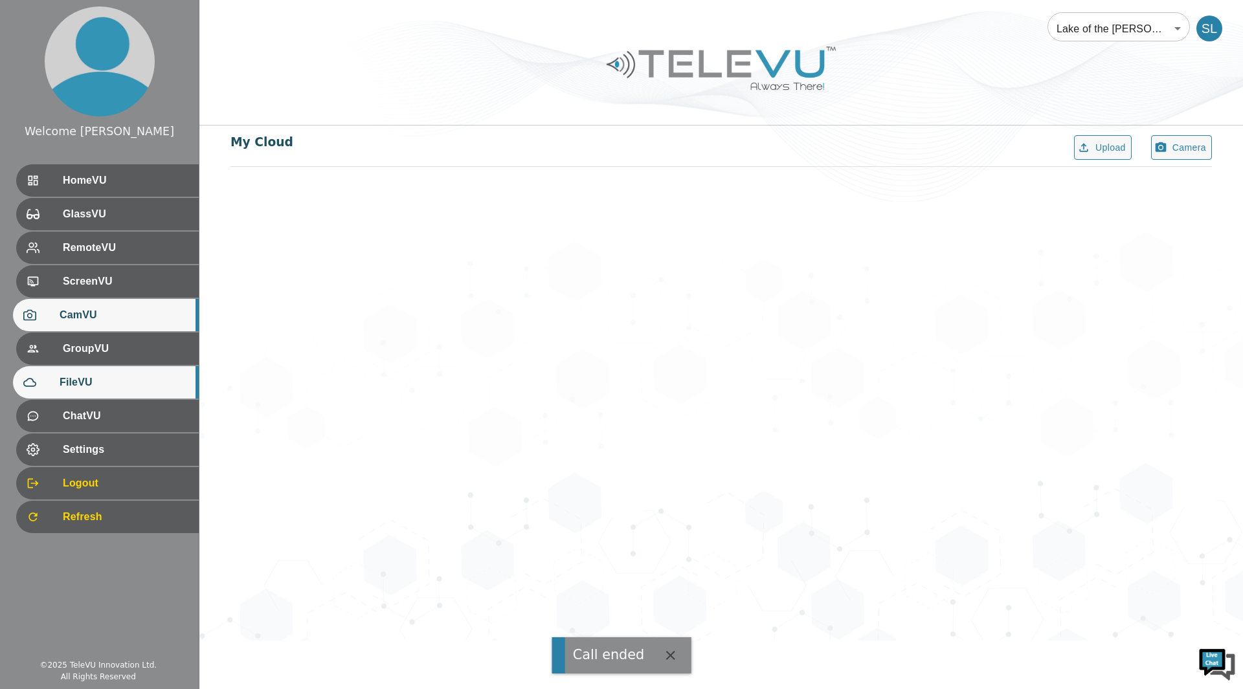
click at [108, 328] on div "CamVU" at bounding box center [106, 315] width 186 height 32
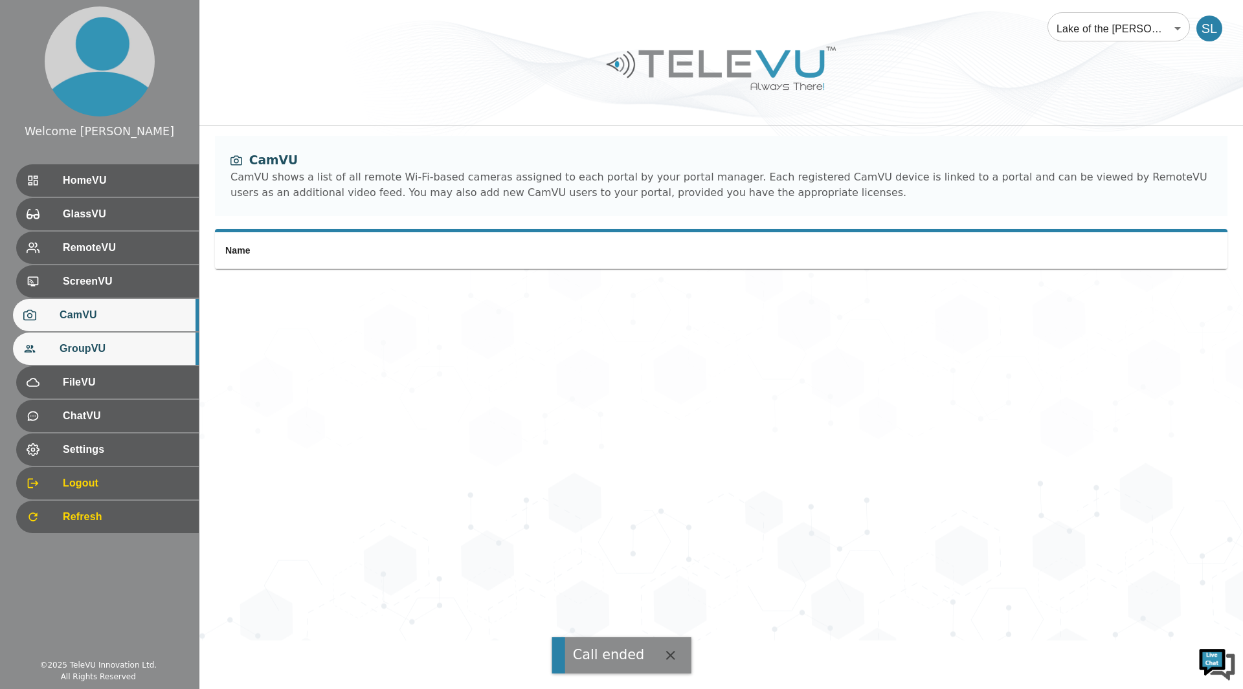
click at [111, 344] on span "GroupVU" at bounding box center [124, 349] width 129 height 16
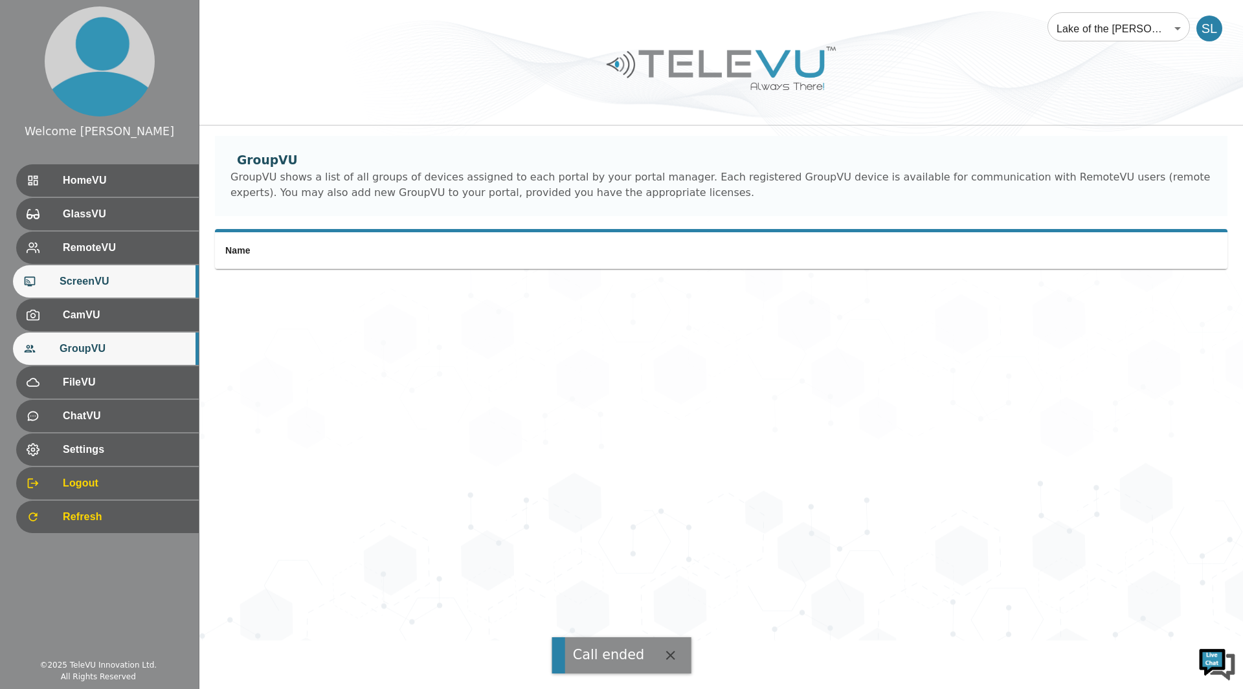
click at [119, 294] on div "ScreenVU" at bounding box center [106, 281] width 186 height 32
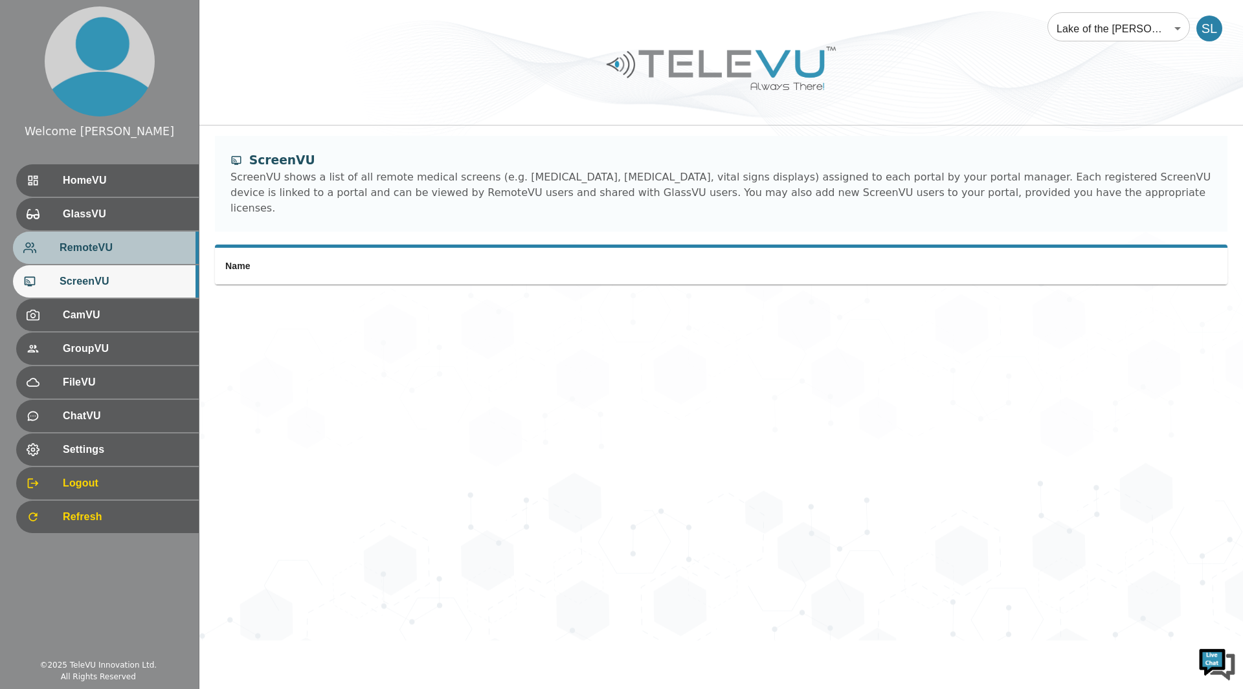
click at [120, 247] on span "RemoteVU" at bounding box center [124, 248] width 129 height 16
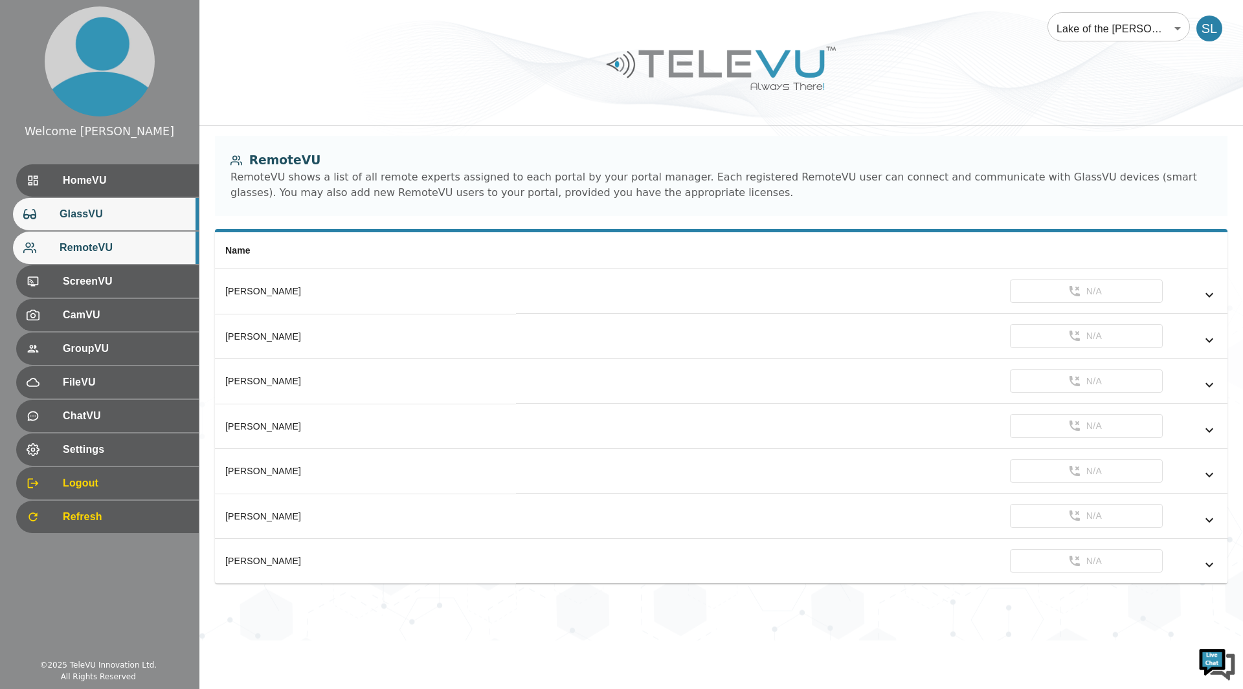
click at [85, 221] on span "GlassVU" at bounding box center [124, 214] width 129 height 16
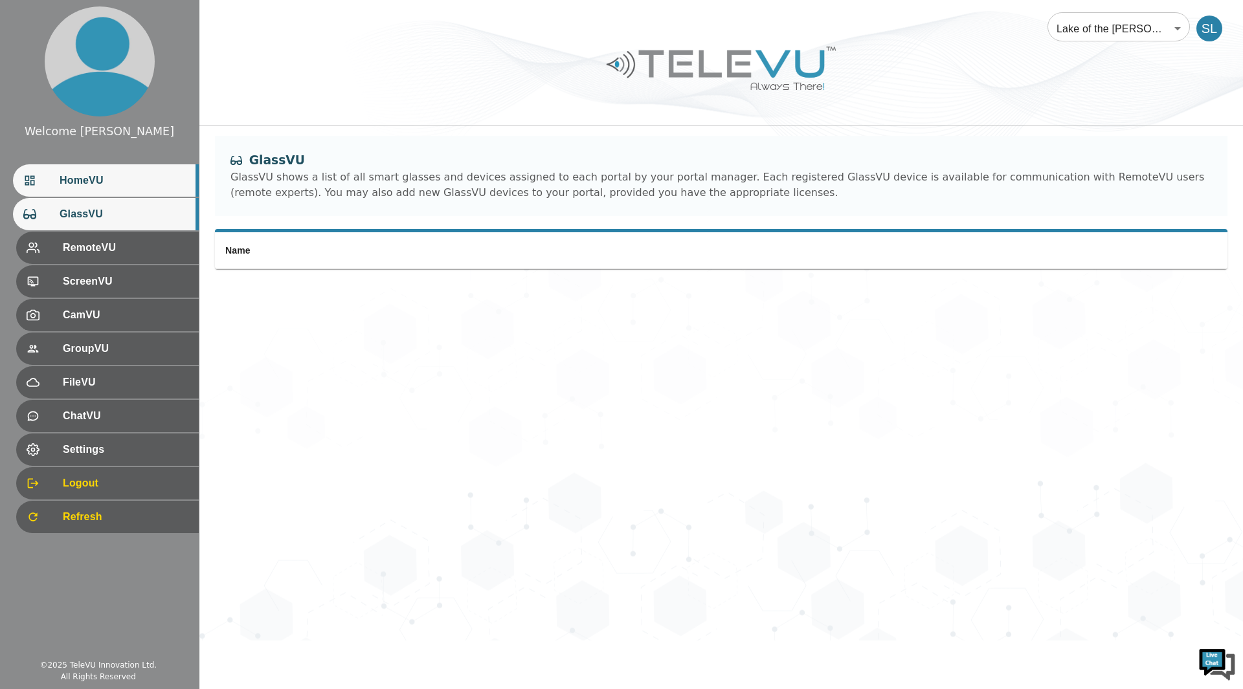
click at [96, 182] on span "HomeVU" at bounding box center [124, 181] width 129 height 16
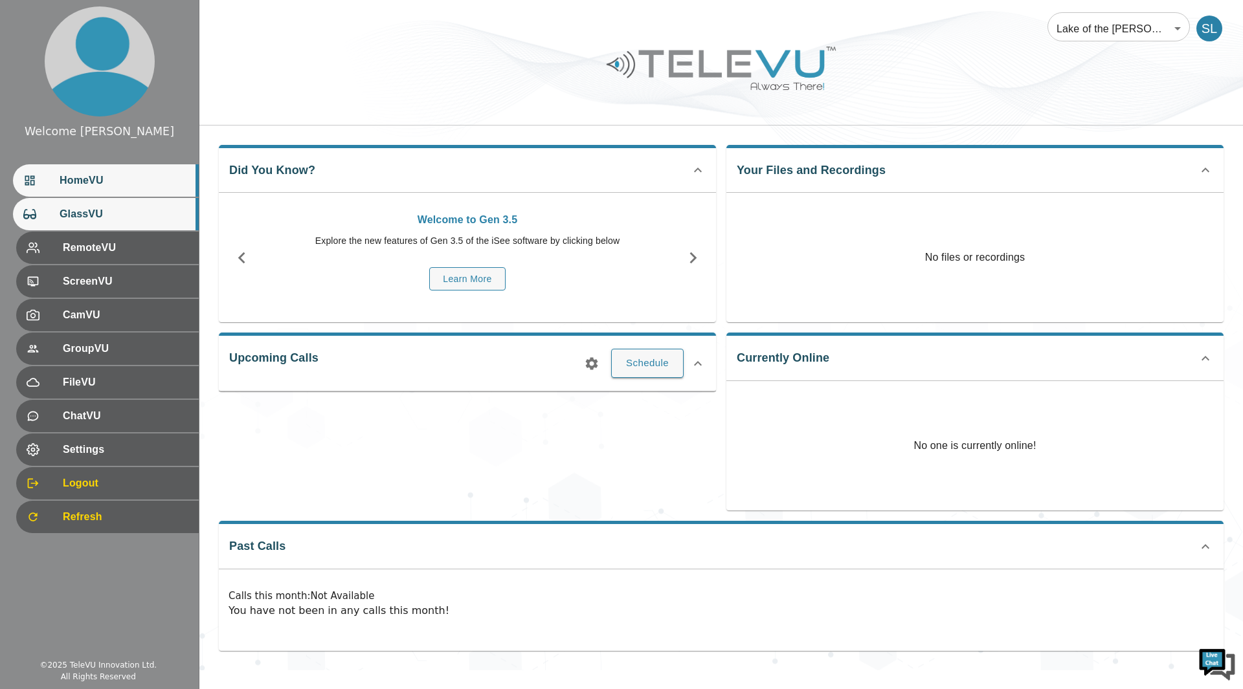
click at [104, 221] on span "GlassVU" at bounding box center [124, 214] width 129 height 16
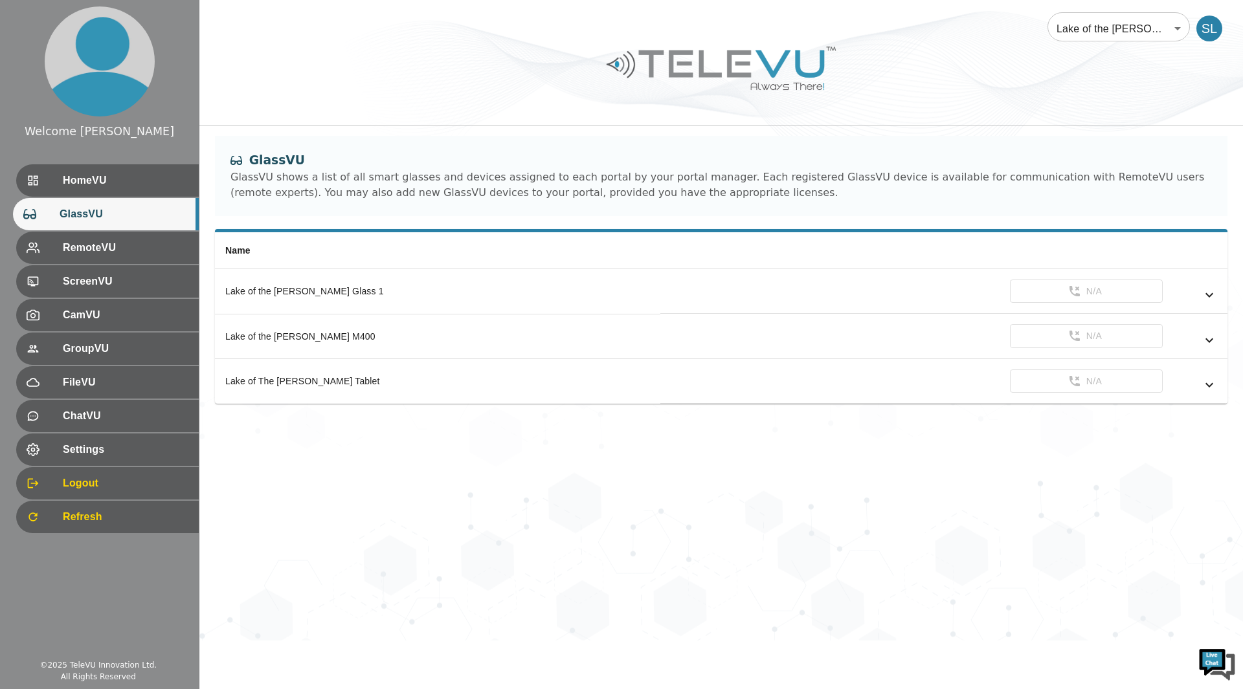
click at [1181, 24] on body "Welcome Shannon HomeVU GlassVU RemoteVU ScreenVU CamVU GroupVU FileVU ChatVU Se…" at bounding box center [621, 320] width 1243 height 641
click at [1180, 25] on div at bounding box center [621, 344] width 1243 height 689
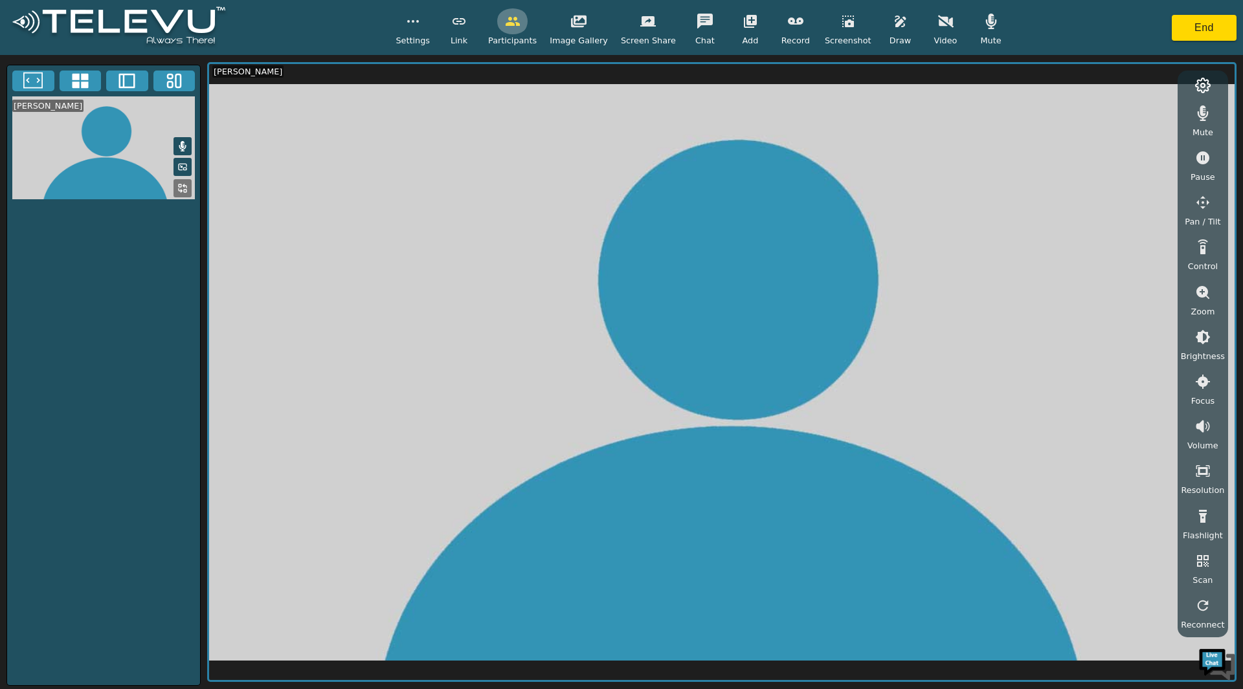
click at [515, 21] on icon "button" at bounding box center [513, 22] width 16 height 16
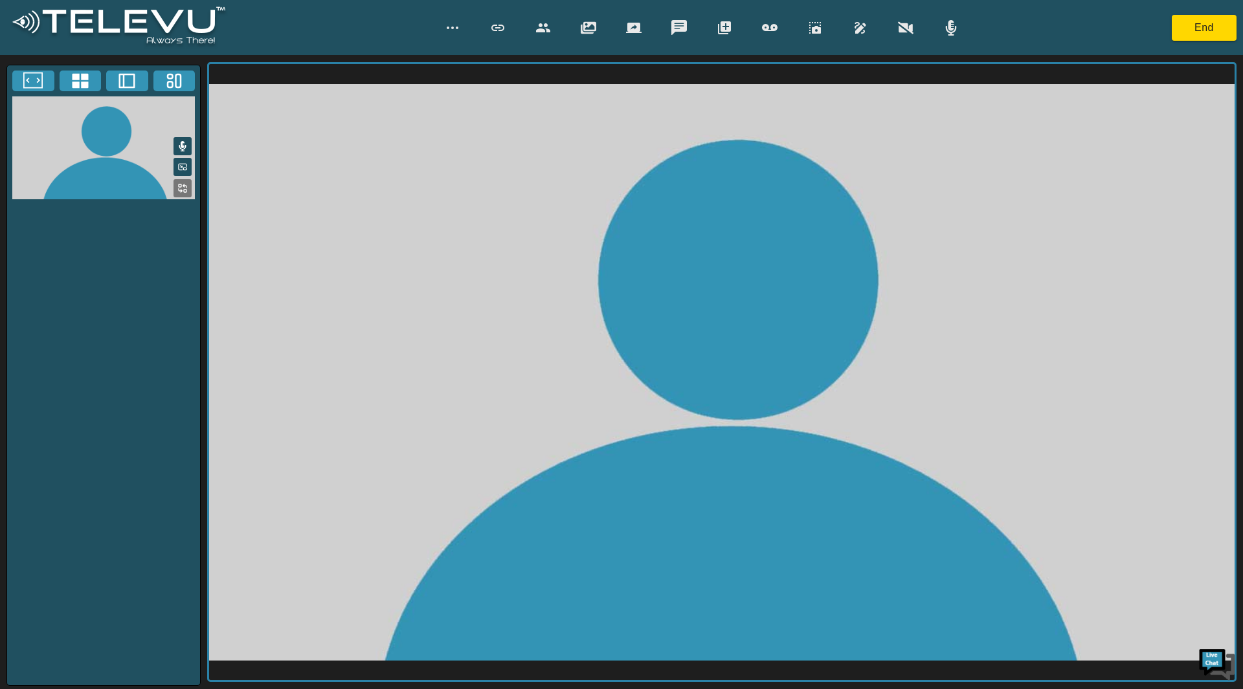
click at [537, 25] on icon "button" at bounding box center [543, 28] width 16 height 16
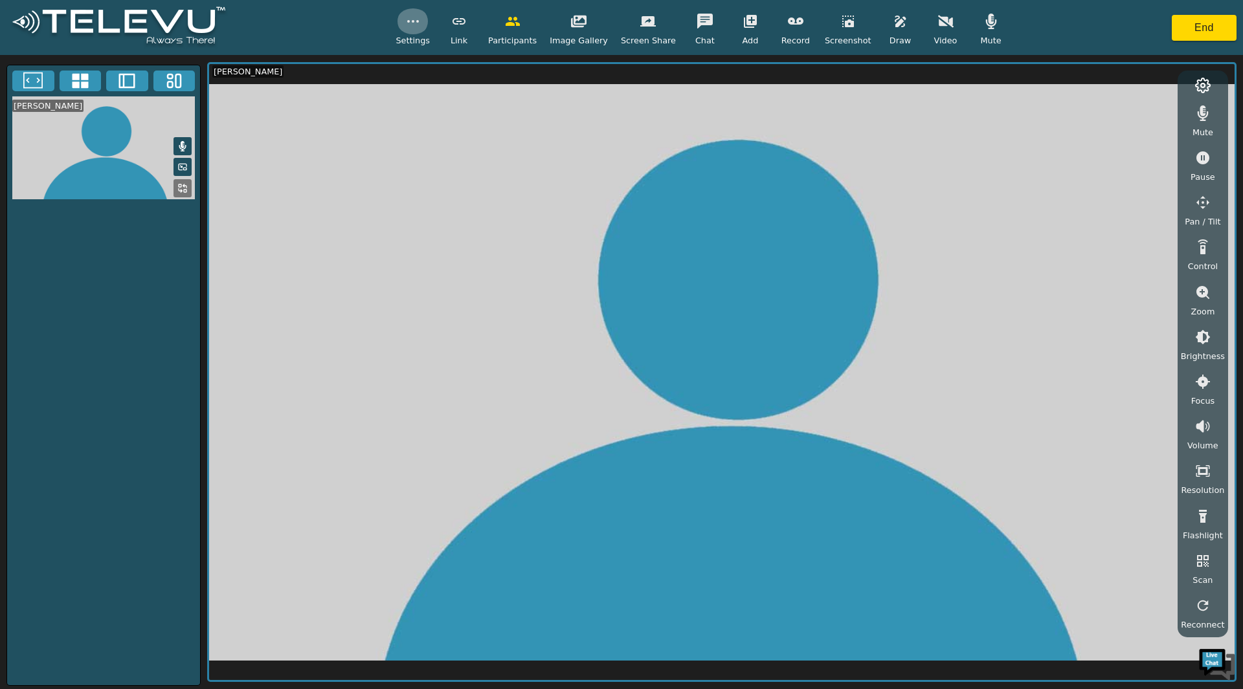
click at [421, 25] on icon "button" at bounding box center [413, 22] width 16 height 16
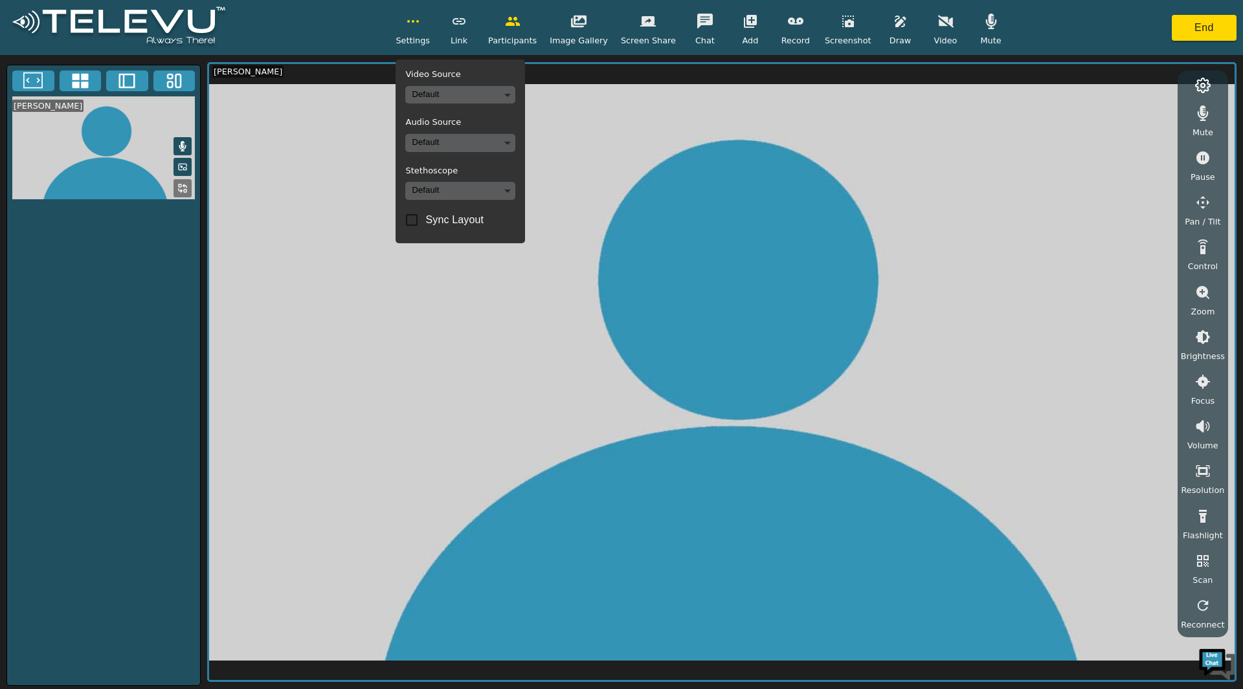
click at [421, 21] on icon "button" at bounding box center [413, 22] width 16 height 16
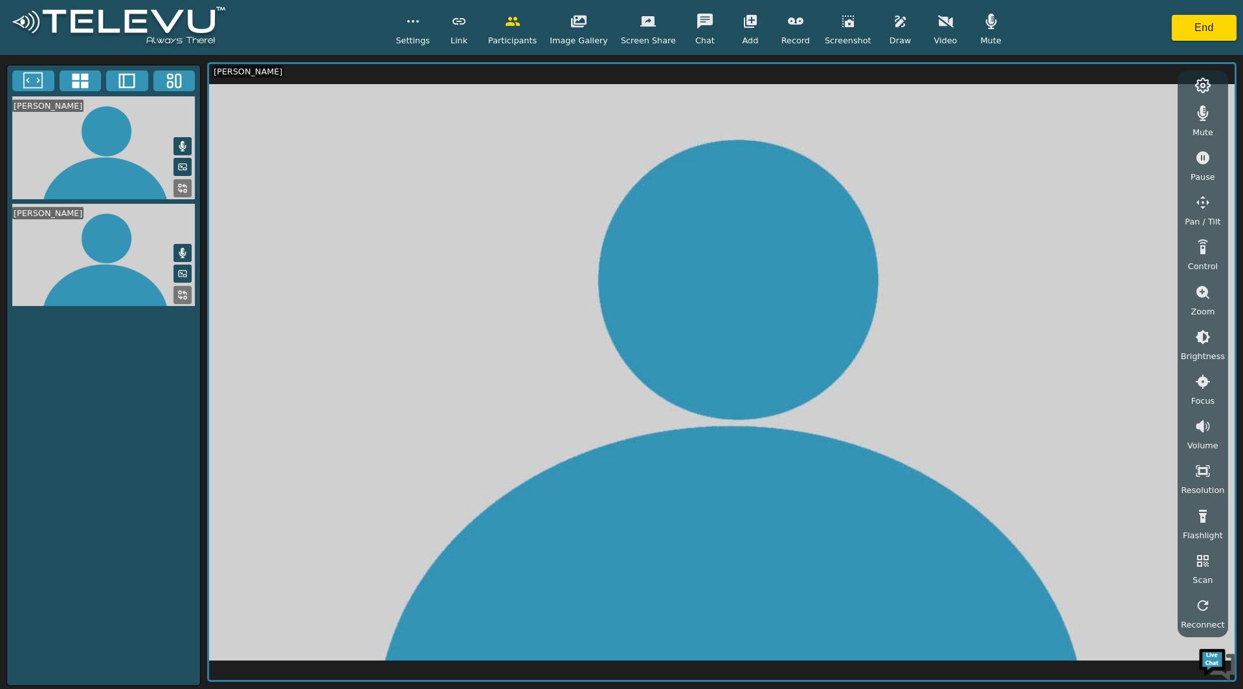
click at [96, 146] on video at bounding box center [103, 147] width 193 height 103
click at [98, 227] on video at bounding box center [103, 255] width 193 height 103
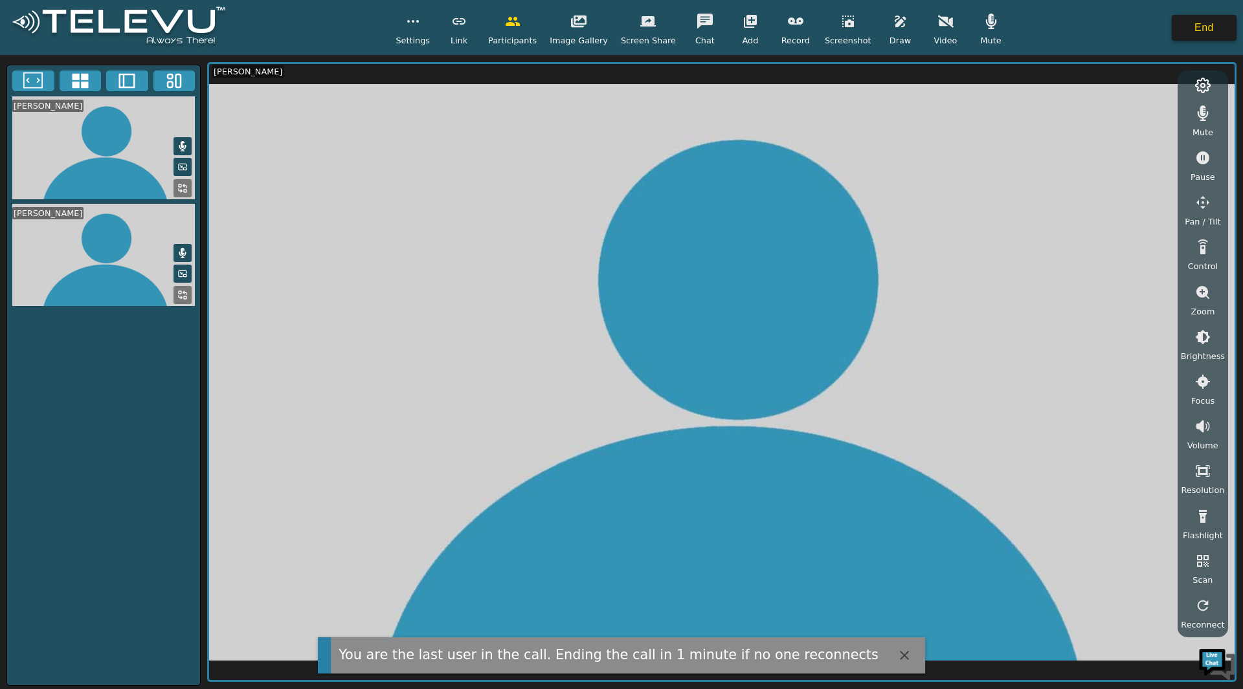
click at [1192, 37] on button "End" at bounding box center [1204, 28] width 65 height 26
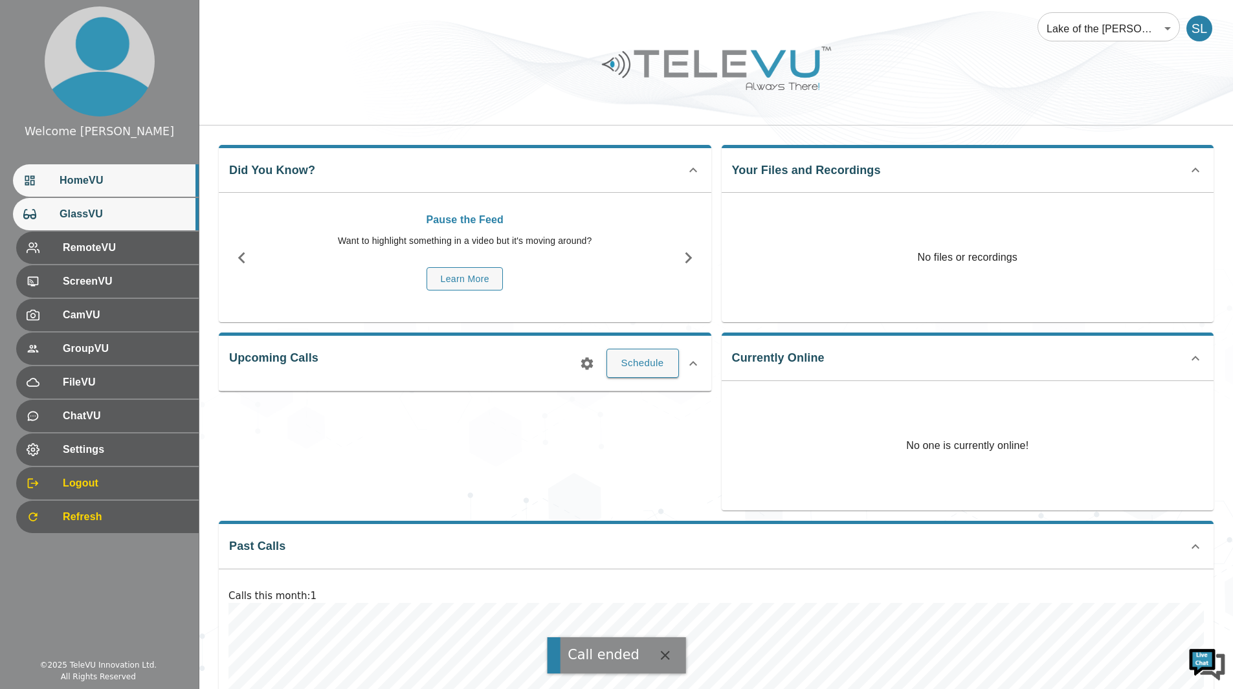
click at [93, 218] on span "GlassVU" at bounding box center [124, 214] width 129 height 16
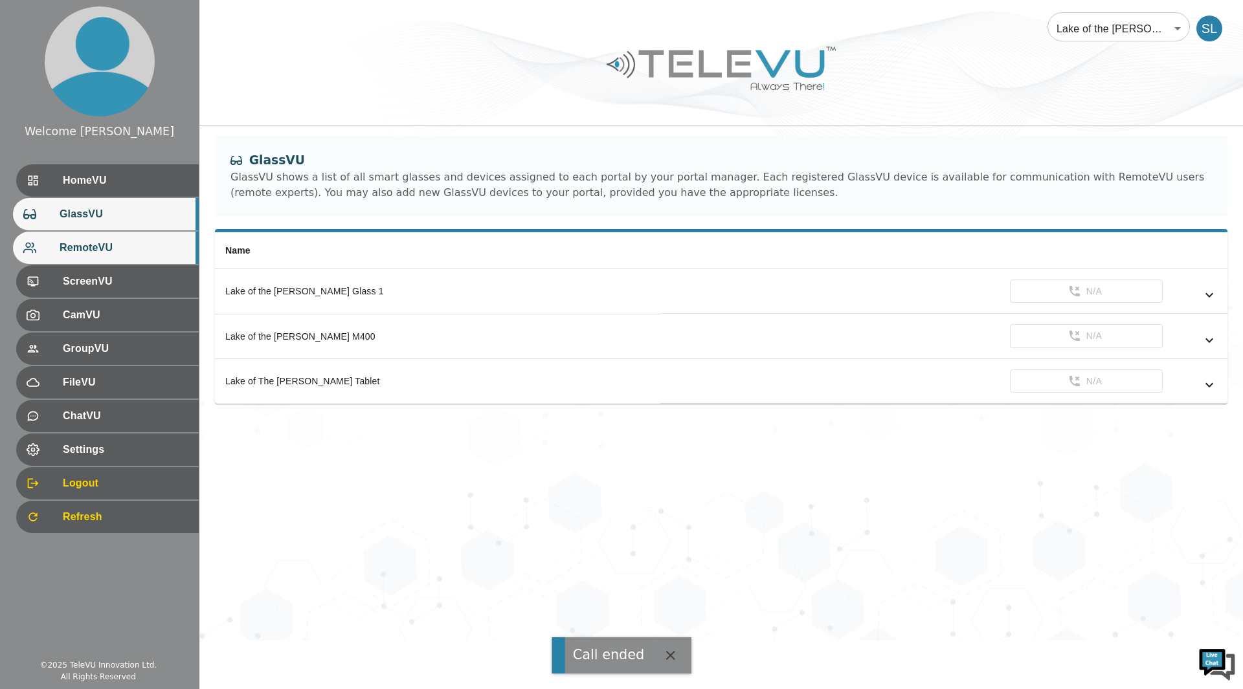
click at [96, 251] on span "RemoteVU" at bounding box center [124, 248] width 129 height 16
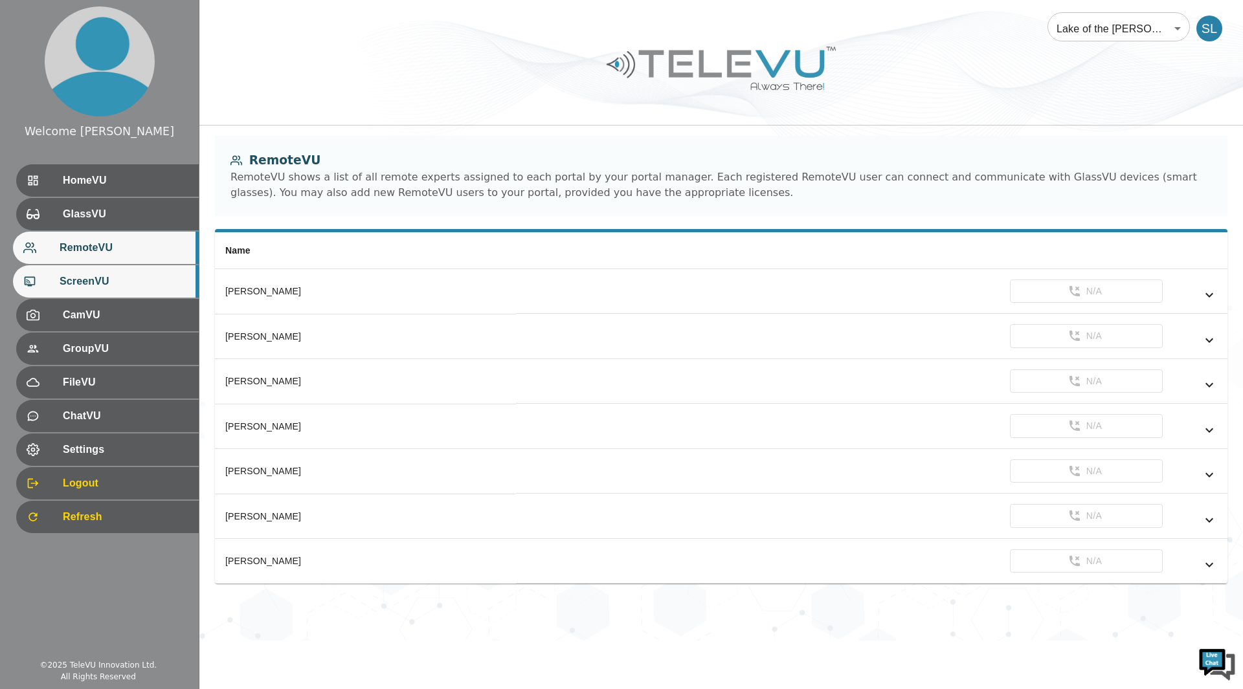
click at [129, 285] on span "ScreenVU" at bounding box center [124, 282] width 129 height 16
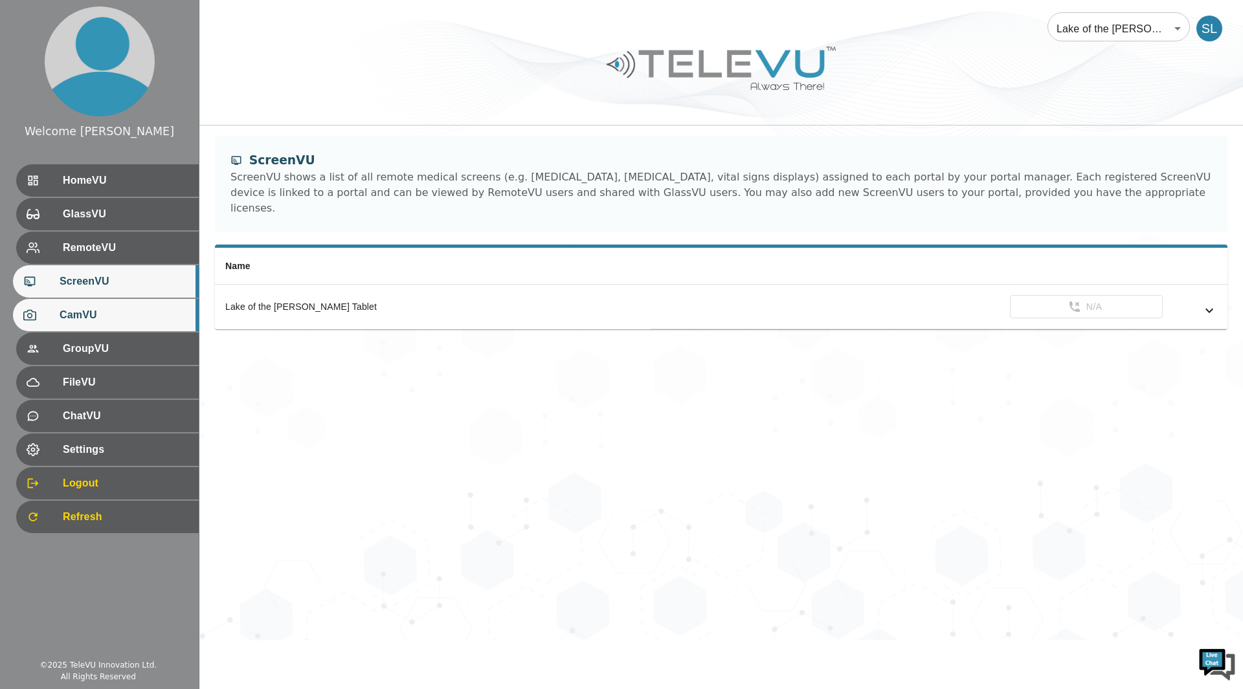
click at [91, 314] on span "CamVU" at bounding box center [124, 315] width 129 height 16
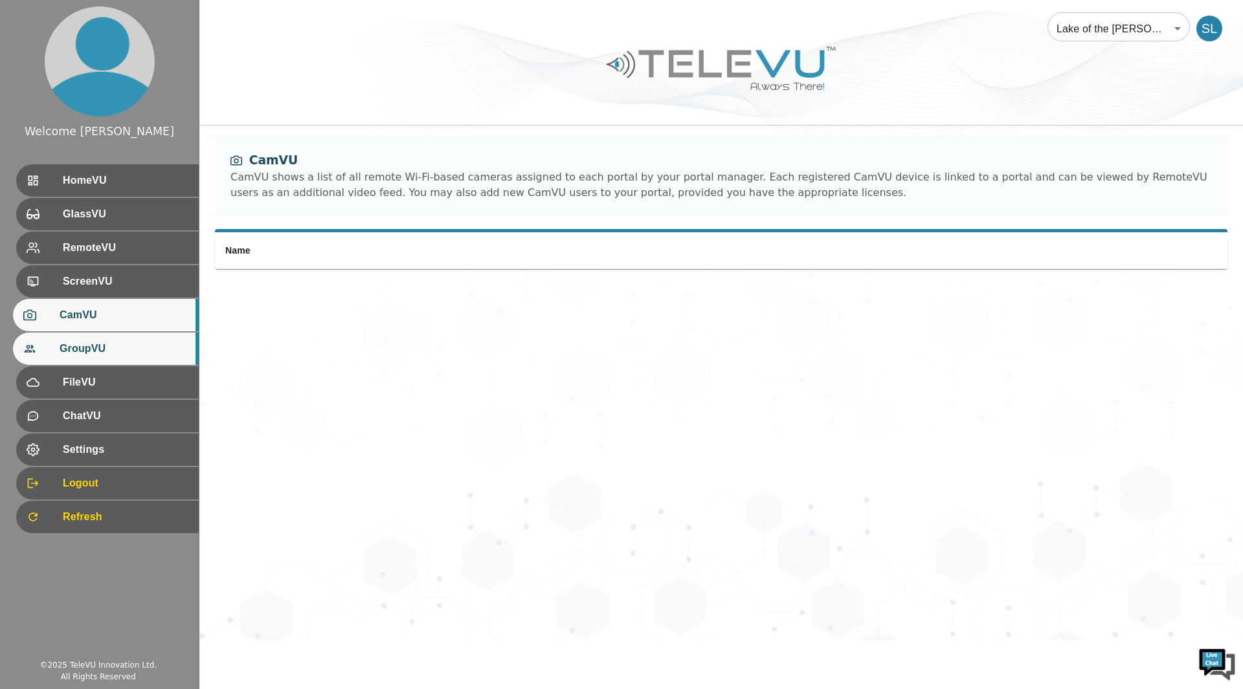
click at [77, 340] on div "GroupVU" at bounding box center [106, 349] width 186 height 32
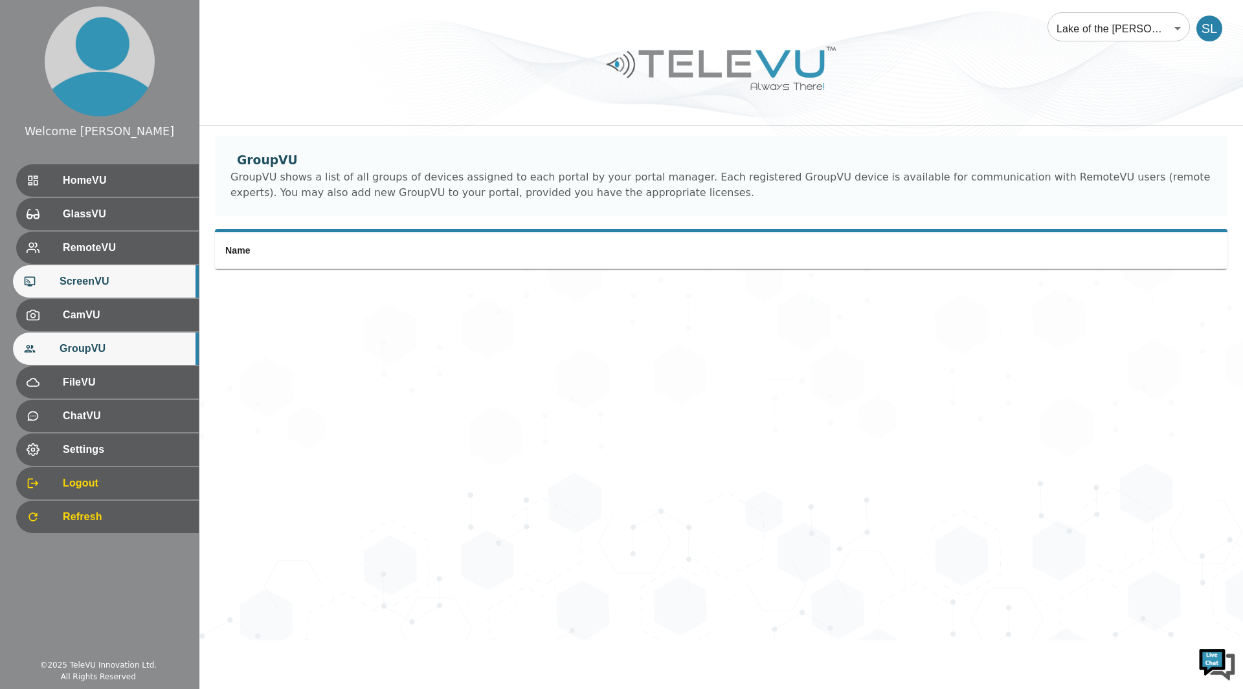
click at [85, 283] on span "ScreenVU" at bounding box center [124, 282] width 129 height 16
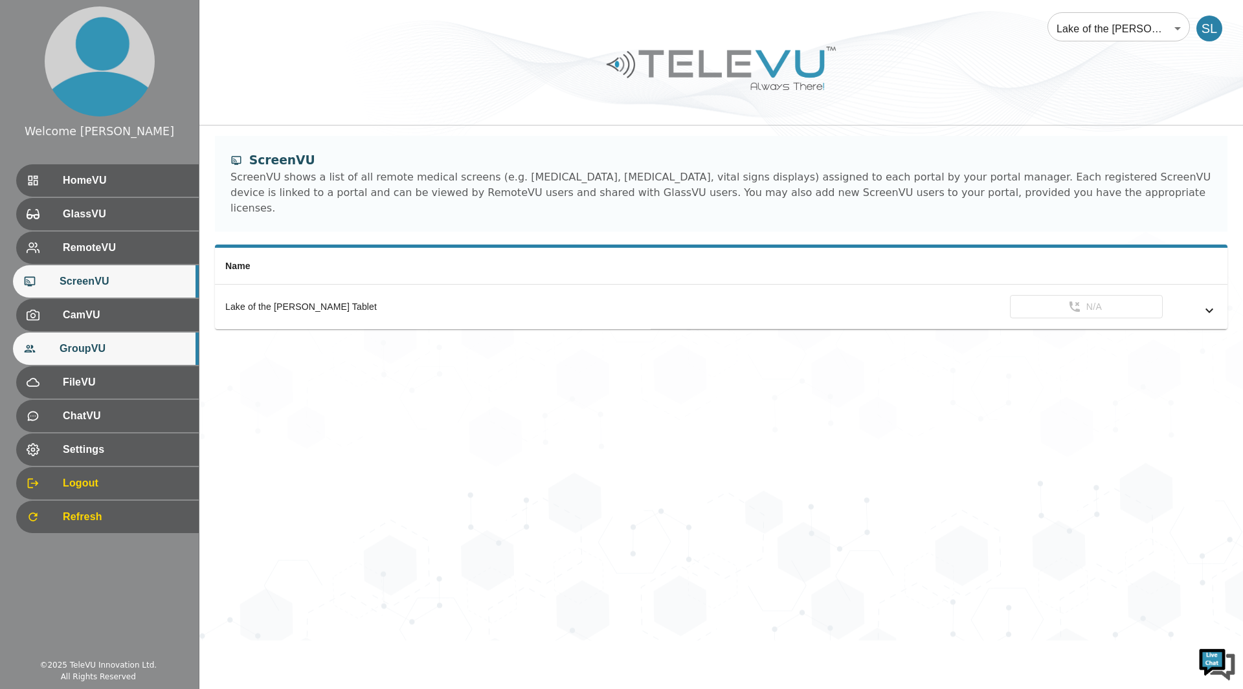
click at [81, 359] on div "GroupVU" at bounding box center [106, 349] width 186 height 32
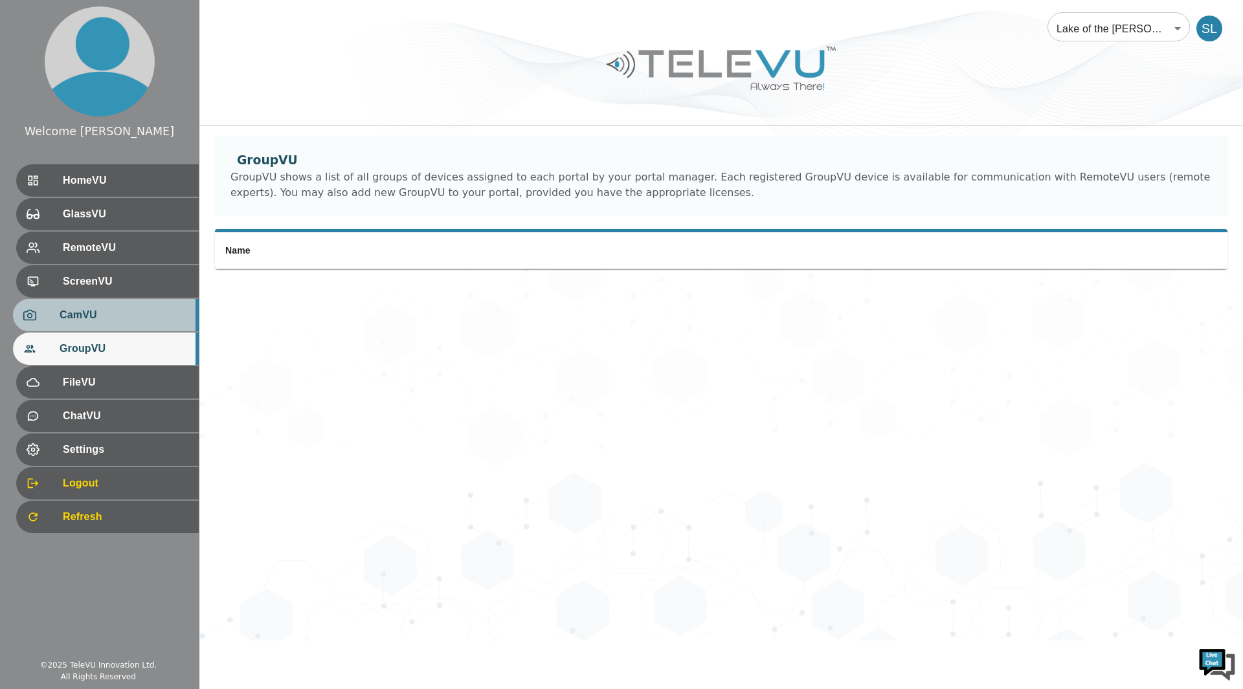
click at [89, 308] on span "CamVU" at bounding box center [124, 315] width 129 height 16
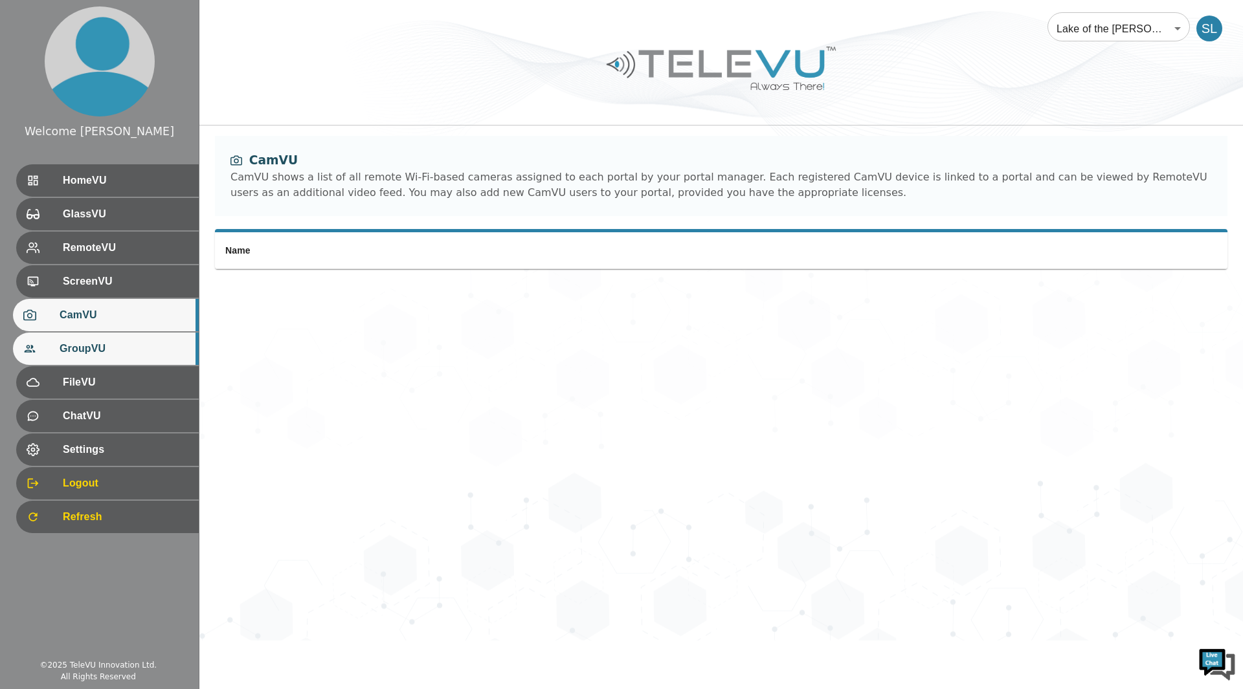
click at [82, 341] on span "GroupVU" at bounding box center [124, 349] width 129 height 16
click at [130, 317] on span "CamVU" at bounding box center [124, 315] width 129 height 16
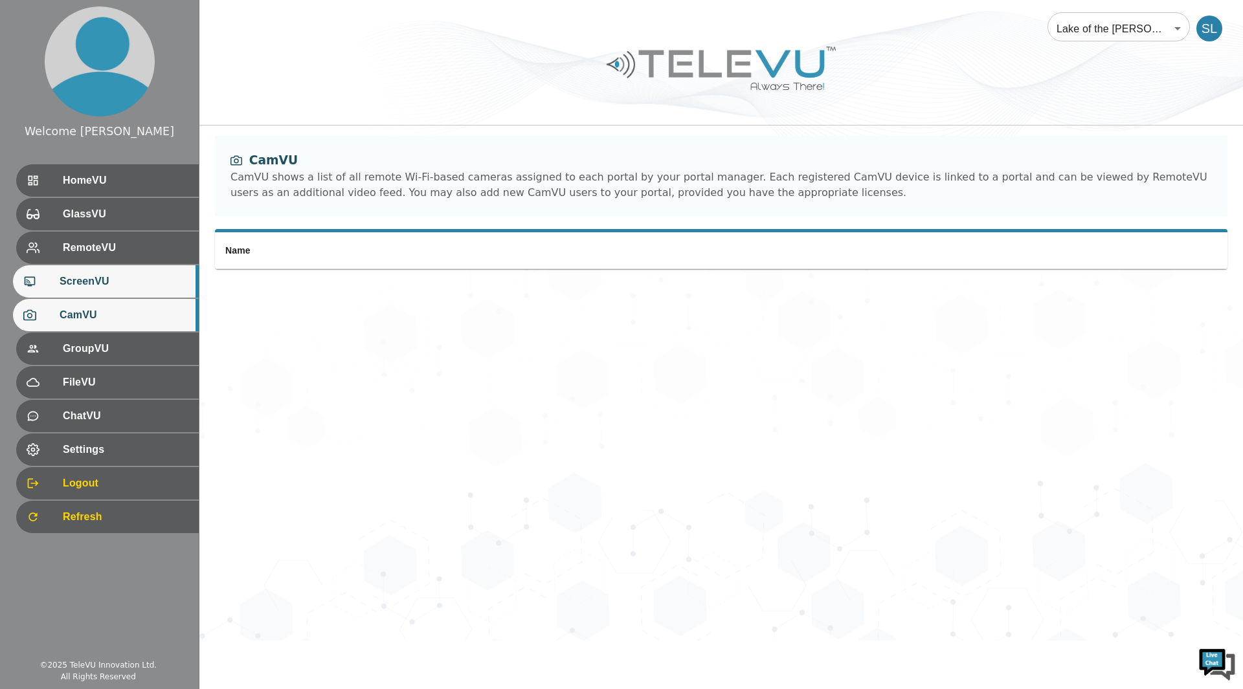
click at [85, 293] on div "ScreenVU" at bounding box center [106, 281] width 186 height 32
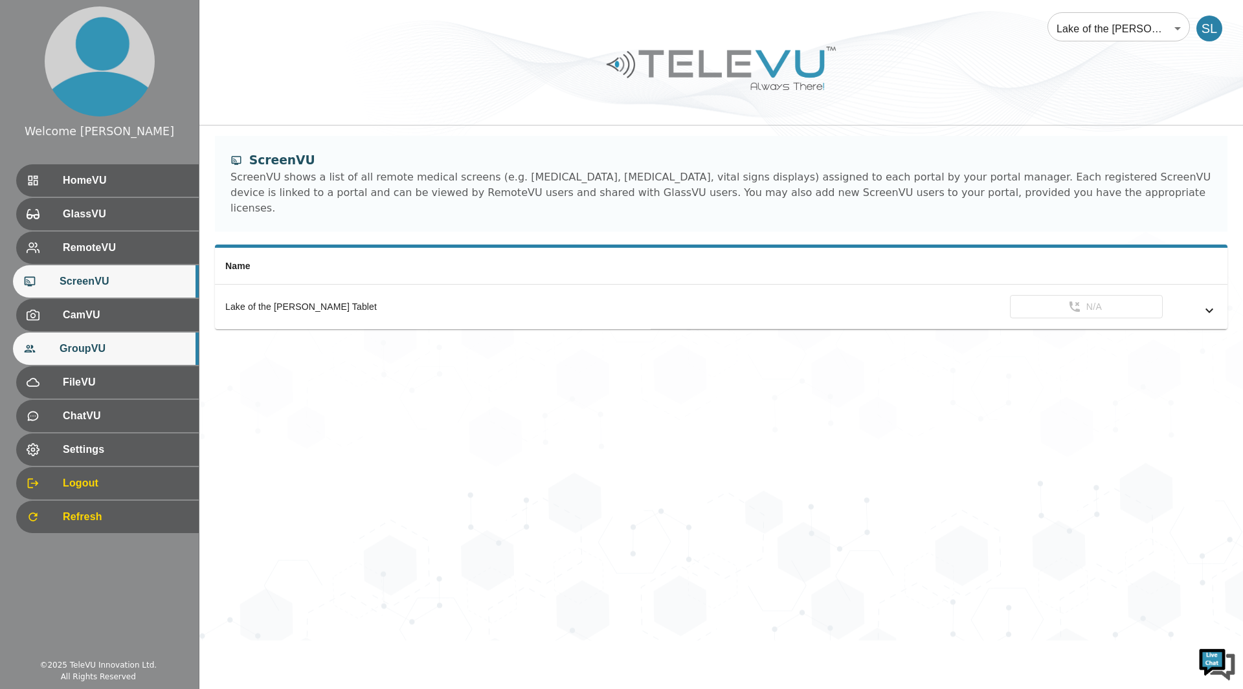
click at [94, 339] on div "GroupVU" at bounding box center [106, 349] width 186 height 32
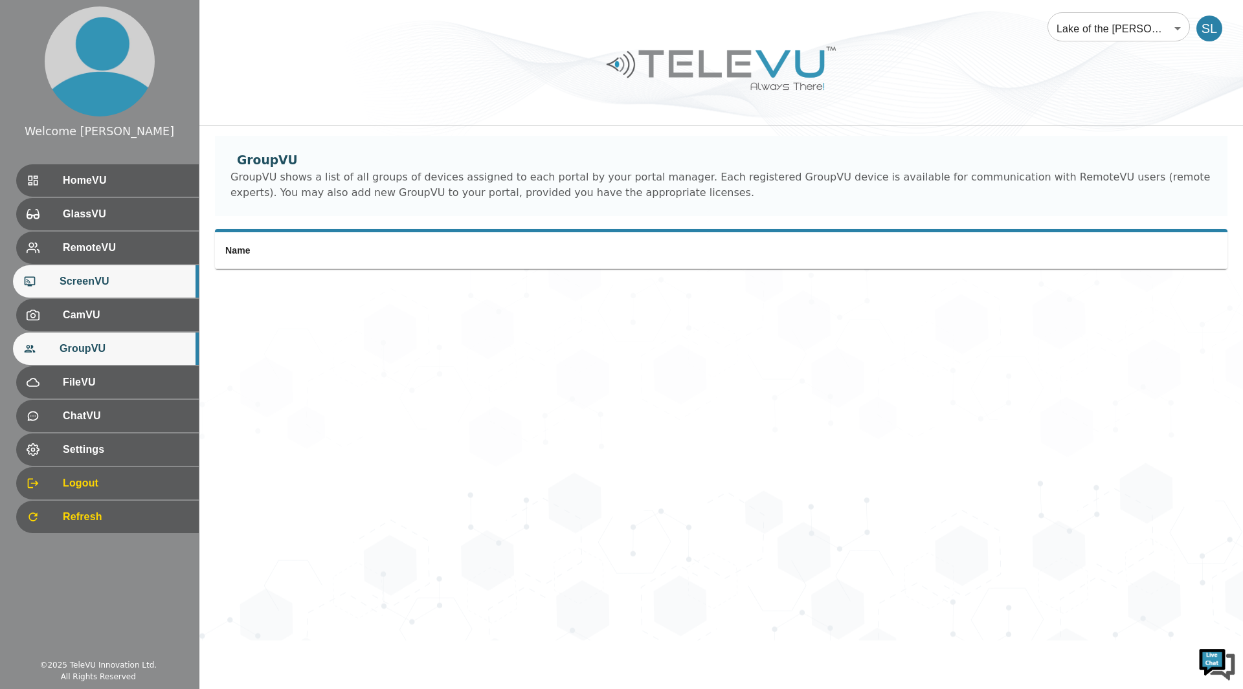
click at [99, 271] on div "ScreenVU" at bounding box center [106, 281] width 186 height 32
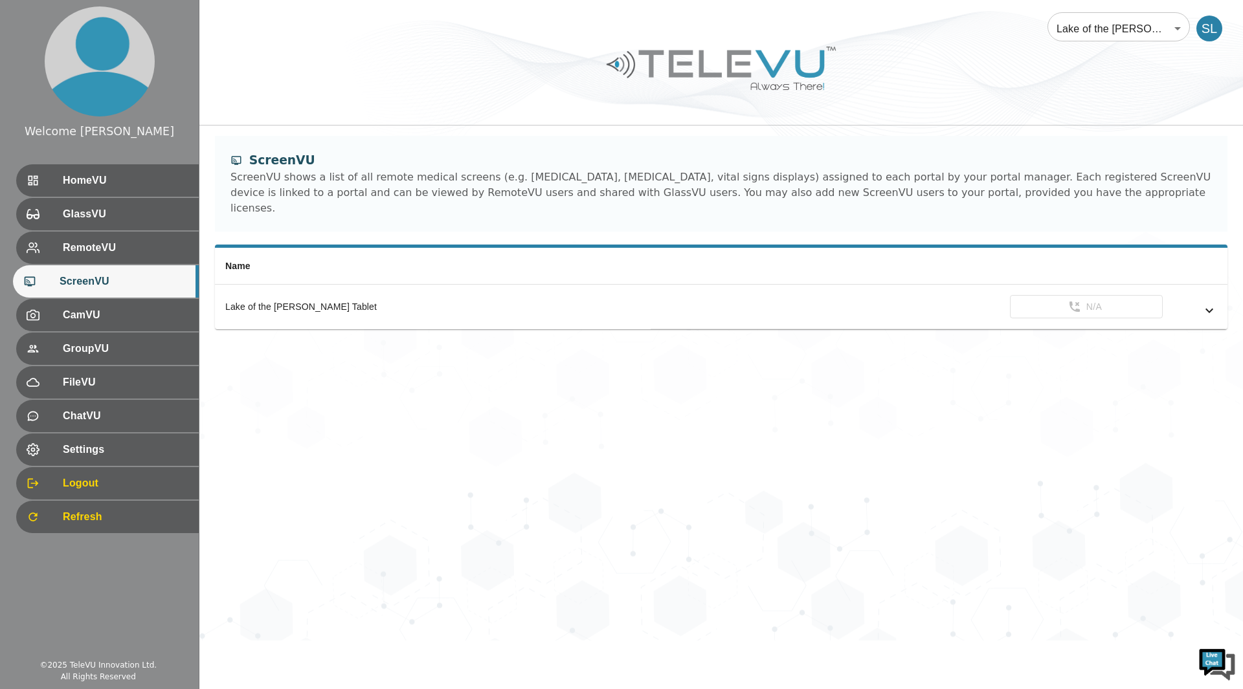
click at [372, 300] on div "Lake of the woods Tablet" at bounding box center [432, 306] width 415 height 13
click at [120, 410] on span "ChatVU" at bounding box center [124, 416] width 129 height 16
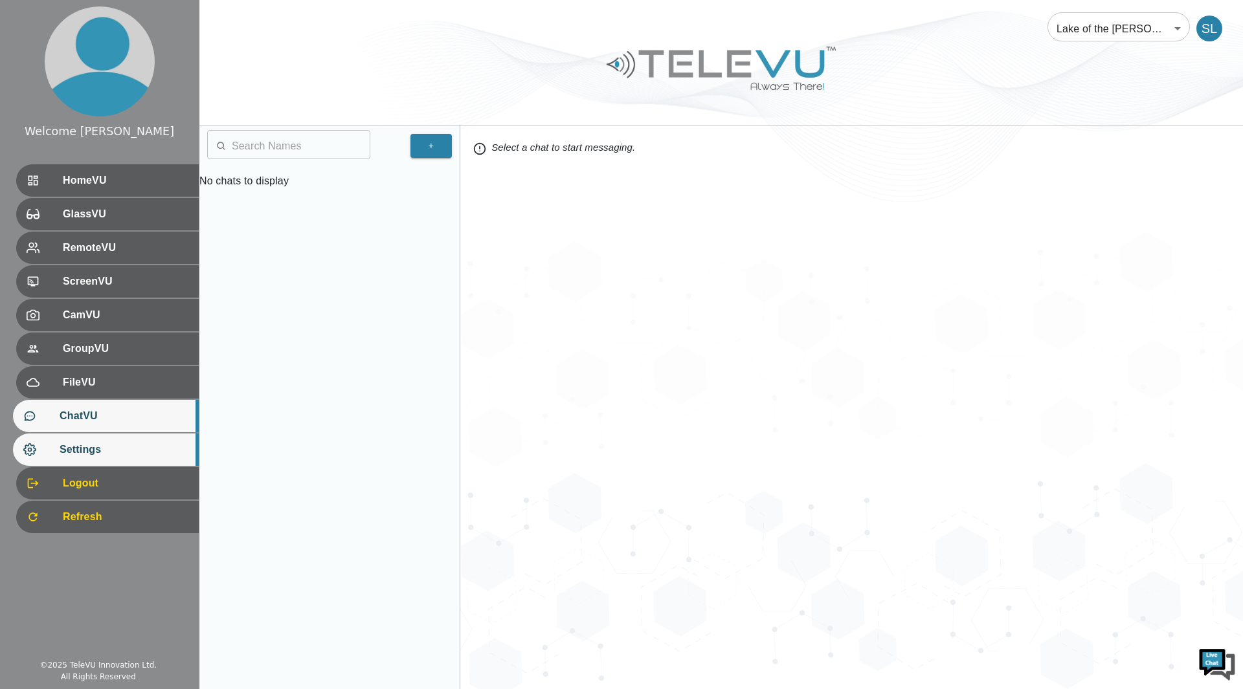
click at [105, 444] on span "Settings" at bounding box center [124, 450] width 129 height 16
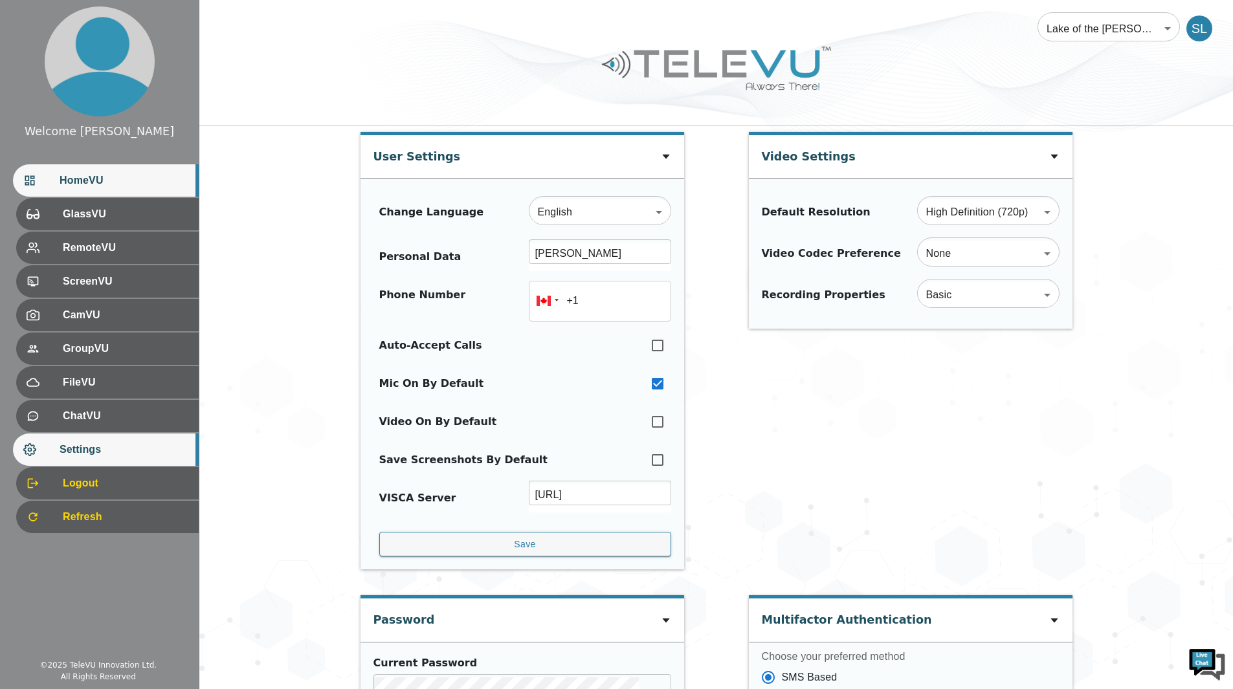
click at [80, 188] on span "HomeVU" at bounding box center [124, 181] width 129 height 16
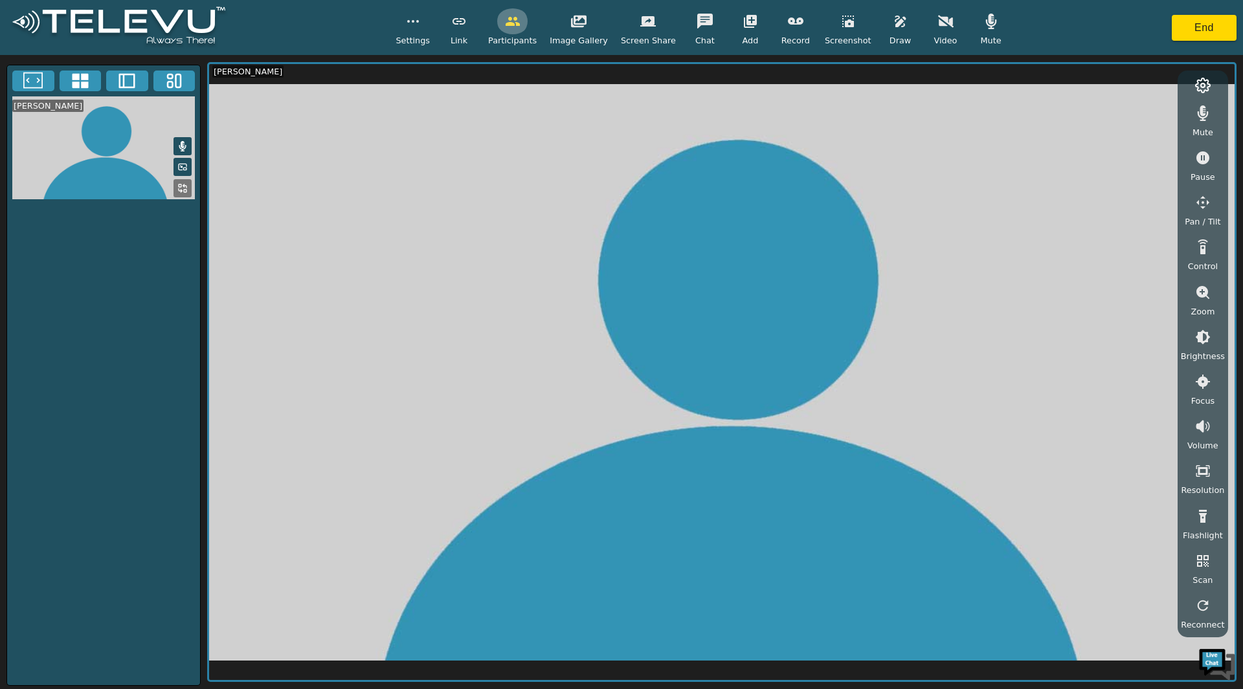
click at [520, 23] on icon "button" at bounding box center [513, 22] width 16 height 16
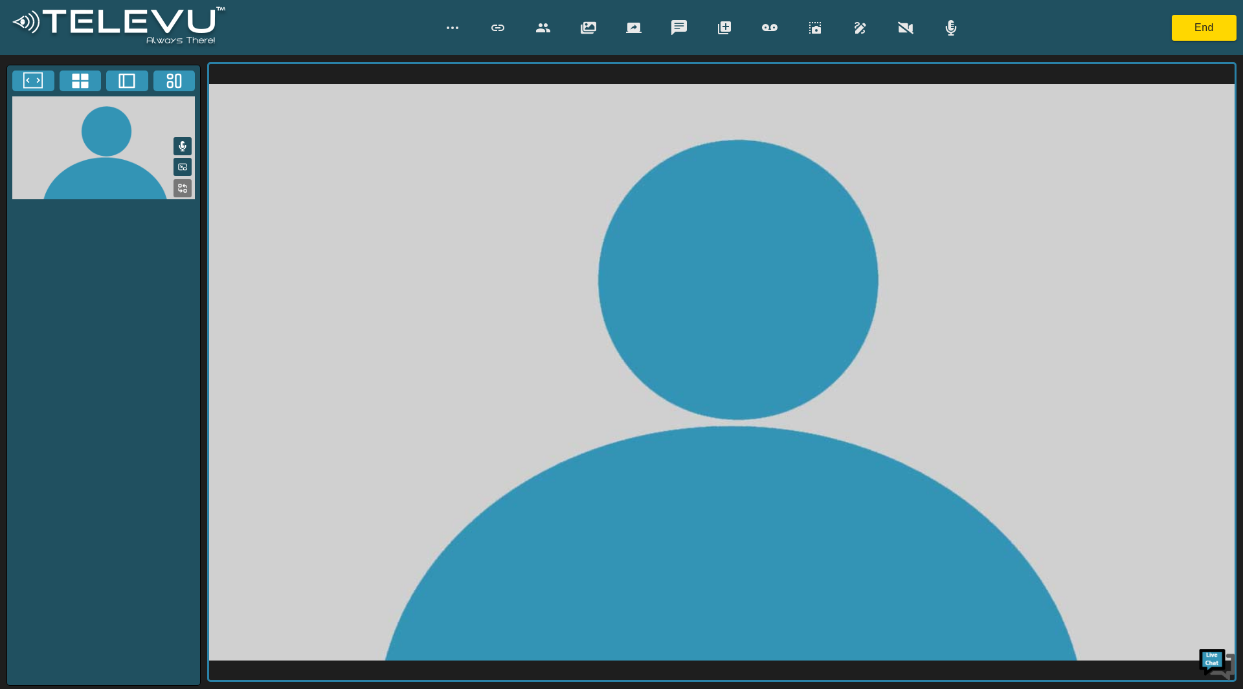
click at [540, 23] on icon "button" at bounding box center [543, 28] width 16 height 16
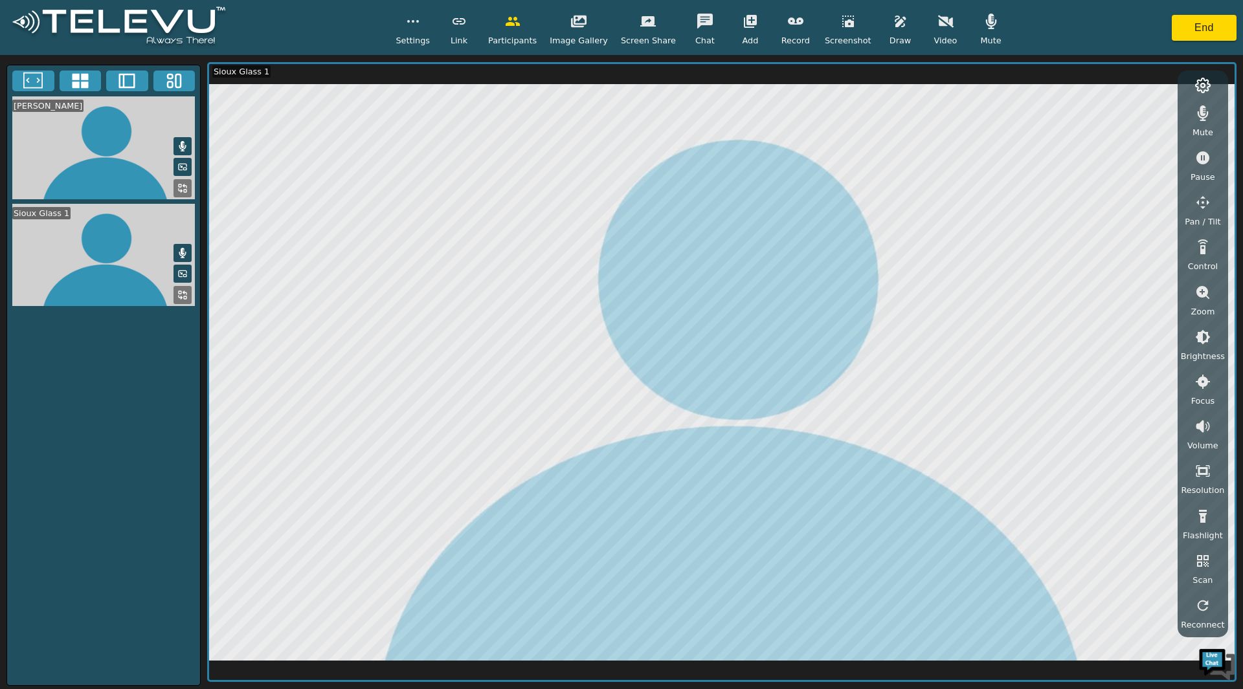
click at [1206, 126] on button "button" at bounding box center [1202, 113] width 32 height 26
click at [1206, 117] on icon "button" at bounding box center [1203, 113] width 16 height 12
click at [1210, 28] on button "End" at bounding box center [1204, 28] width 65 height 26
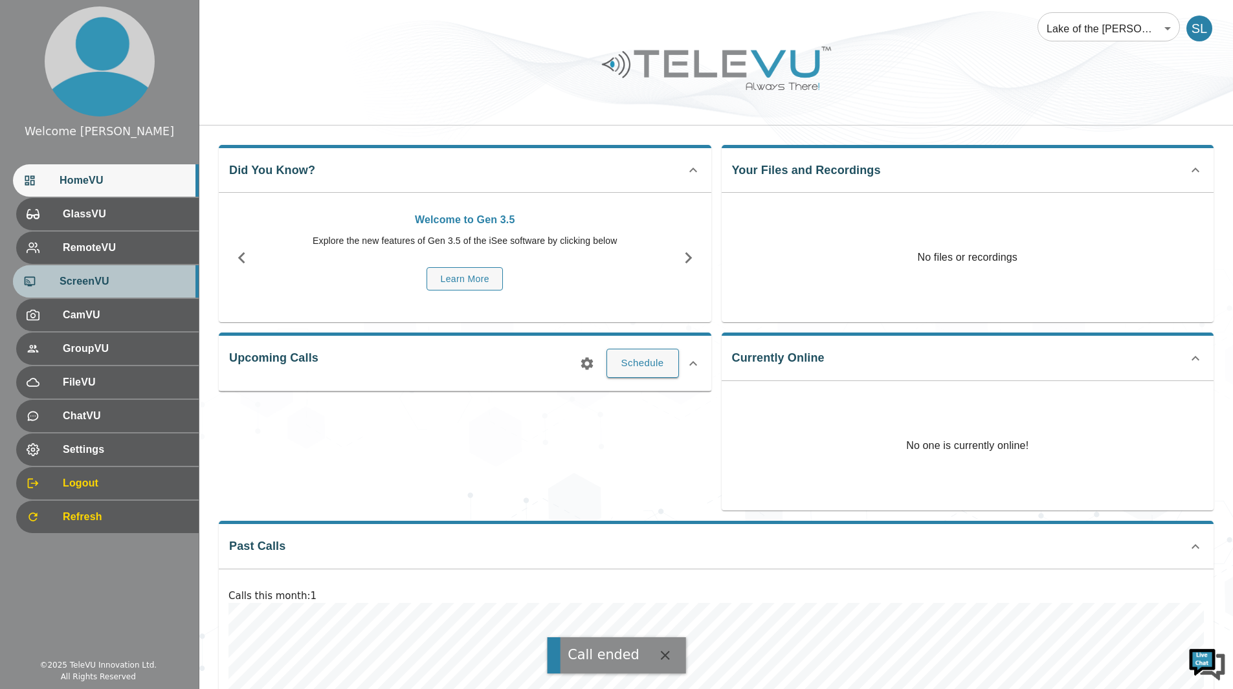
click at [117, 276] on span "ScreenVU" at bounding box center [124, 282] width 129 height 16
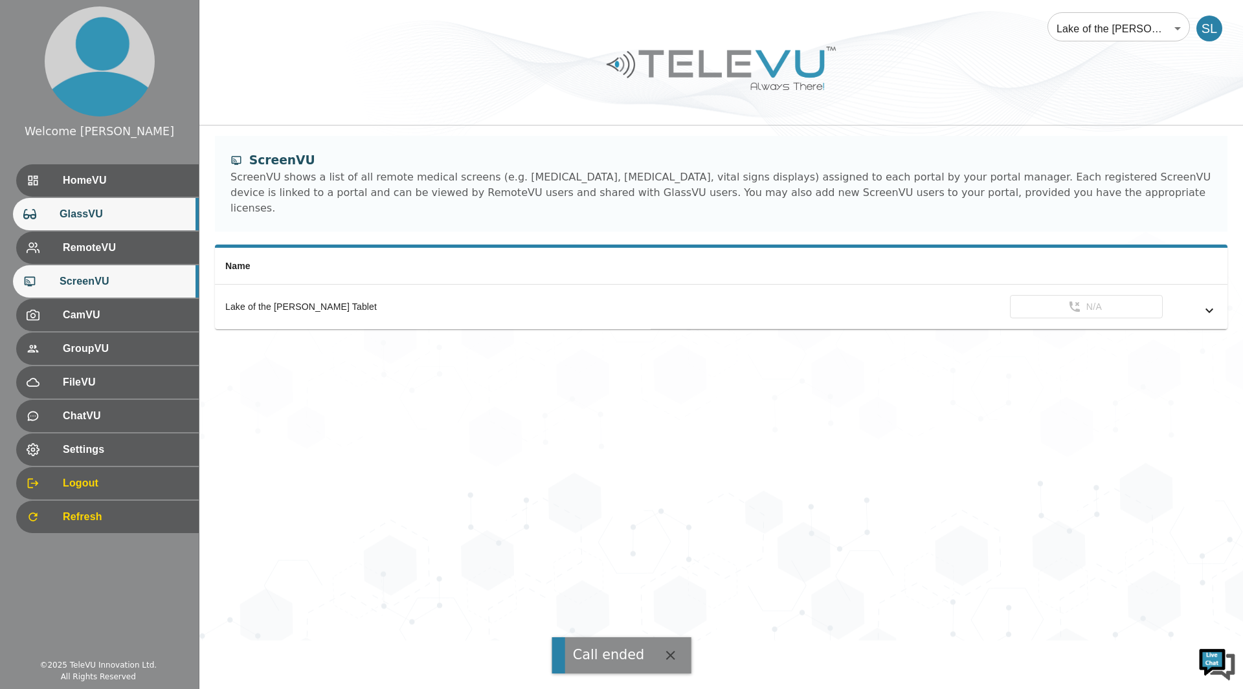
click at [96, 215] on span "GlassVU" at bounding box center [124, 214] width 129 height 16
